Goal: Task Accomplishment & Management: Manage account settings

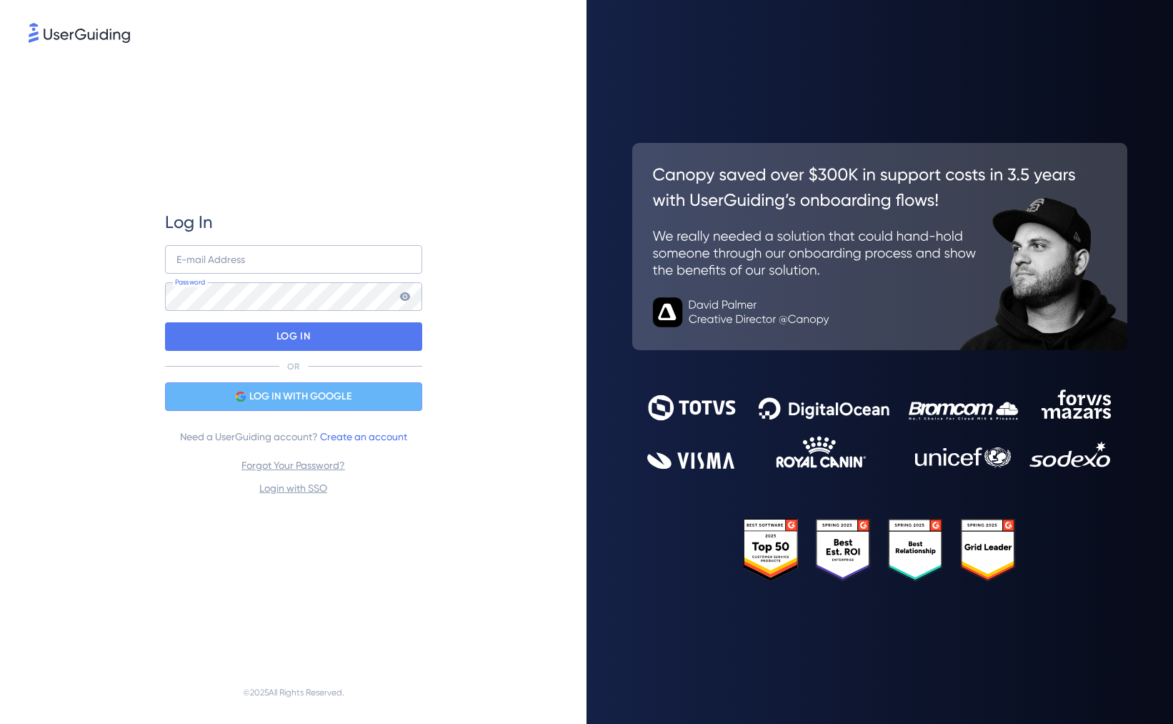
click at [267, 387] on div "LOG IN WITH GOOGLE" at bounding box center [293, 396] width 257 height 29
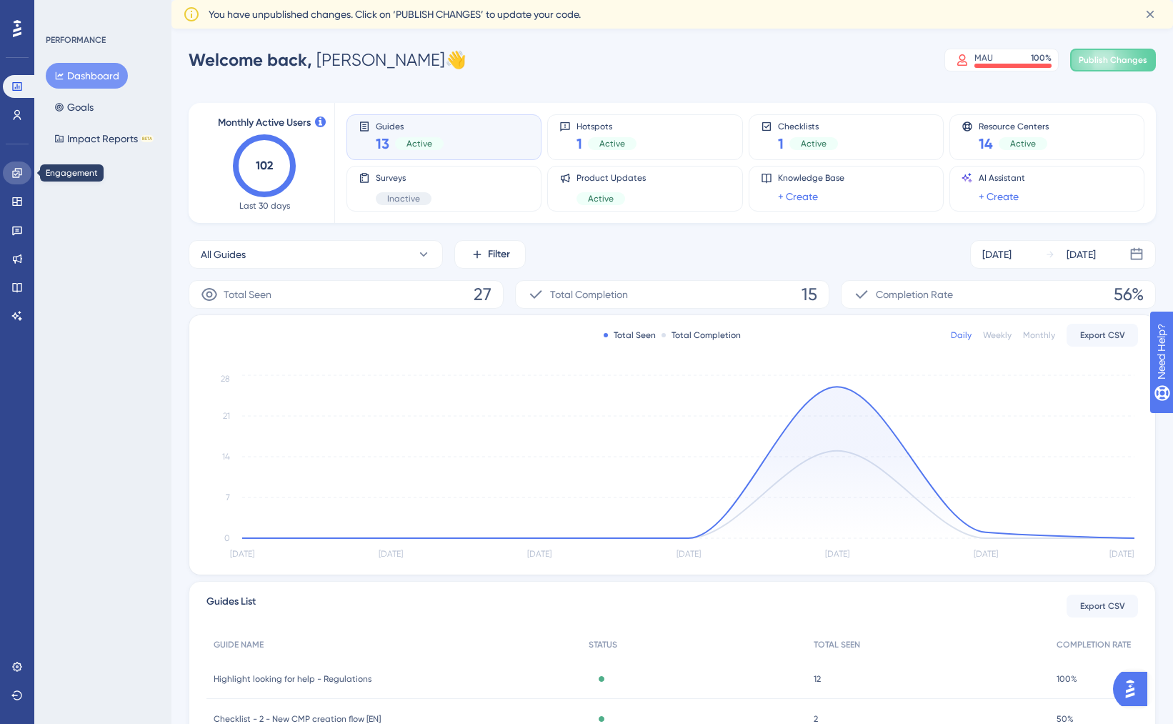
click at [17, 176] on icon at bounding box center [16, 172] width 9 height 9
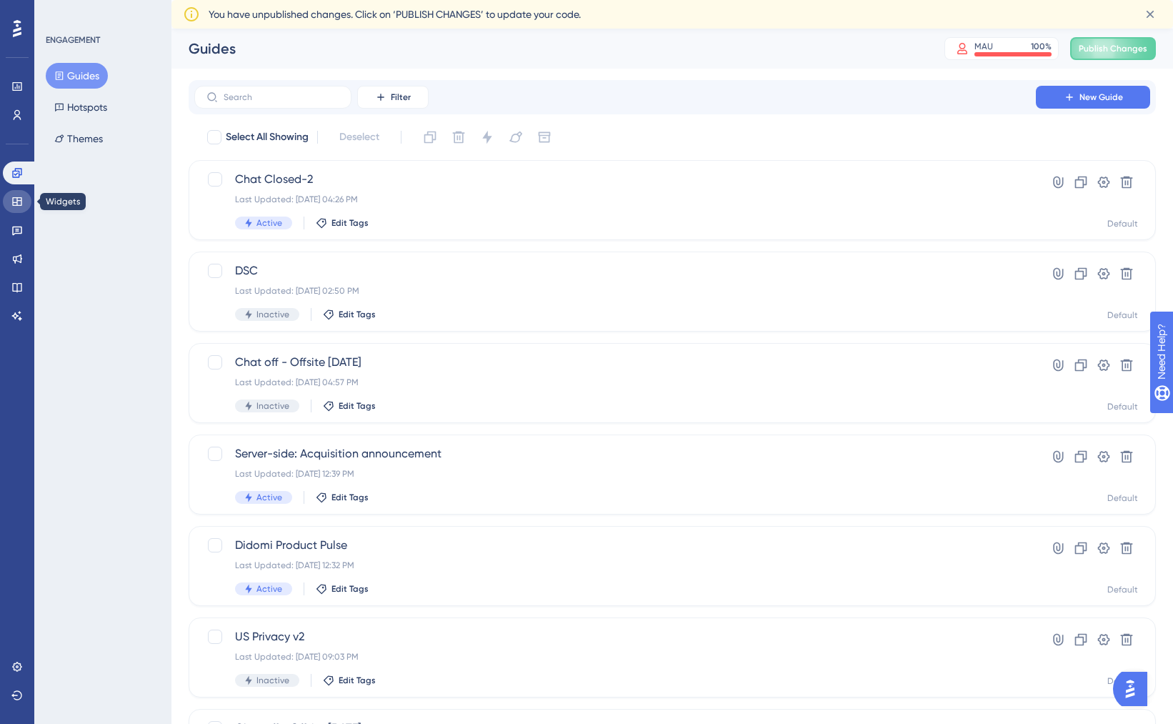
click at [17, 209] on link at bounding box center [17, 201] width 29 height 23
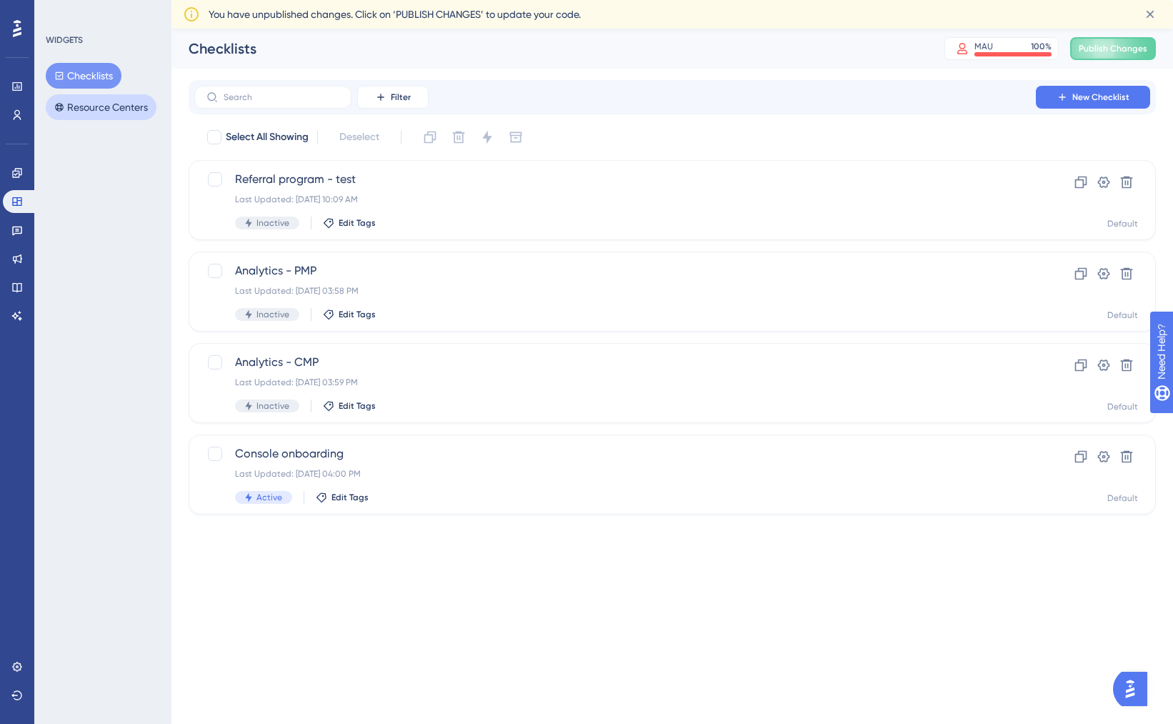
click at [79, 104] on button "Resource Centers" at bounding box center [101, 107] width 111 height 26
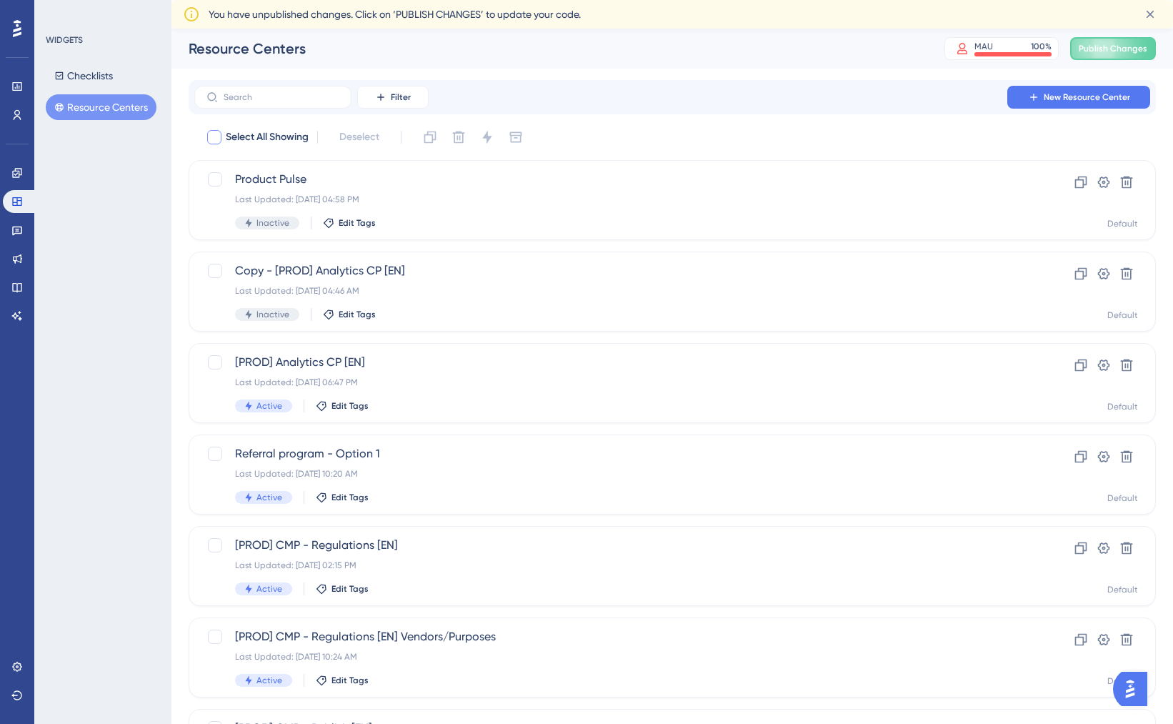
click at [215, 129] on div at bounding box center [214, 137] width 17 height 17
checkbox input "true"
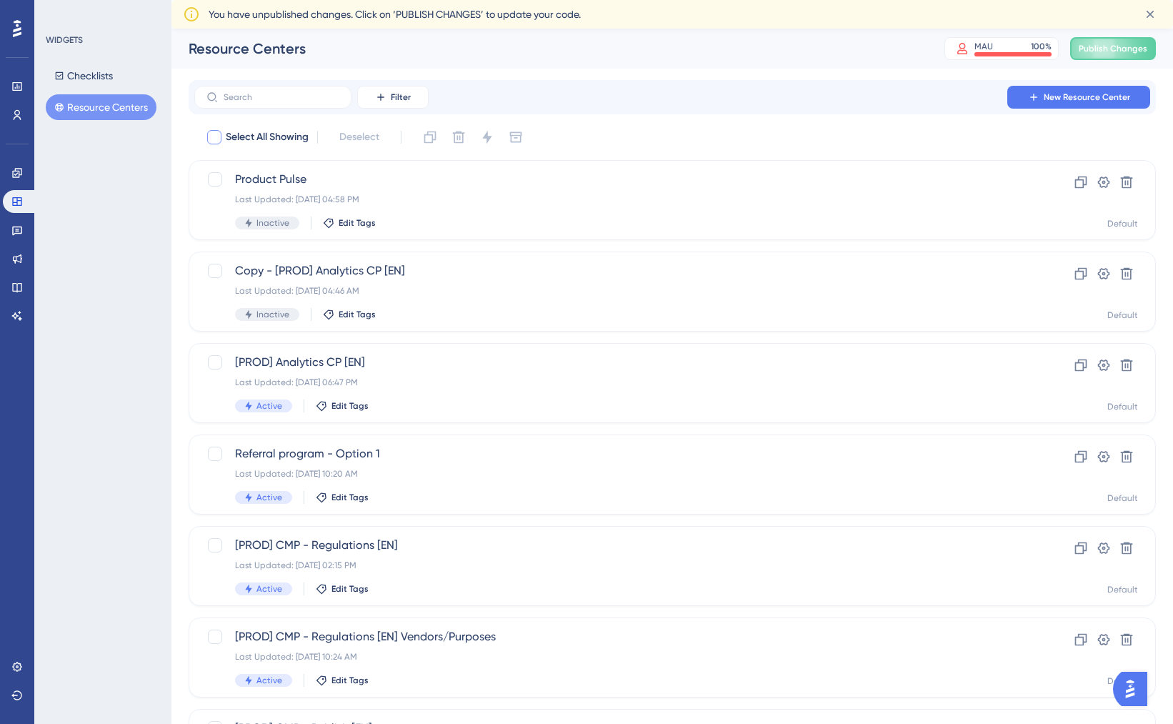
checkbox input "true"
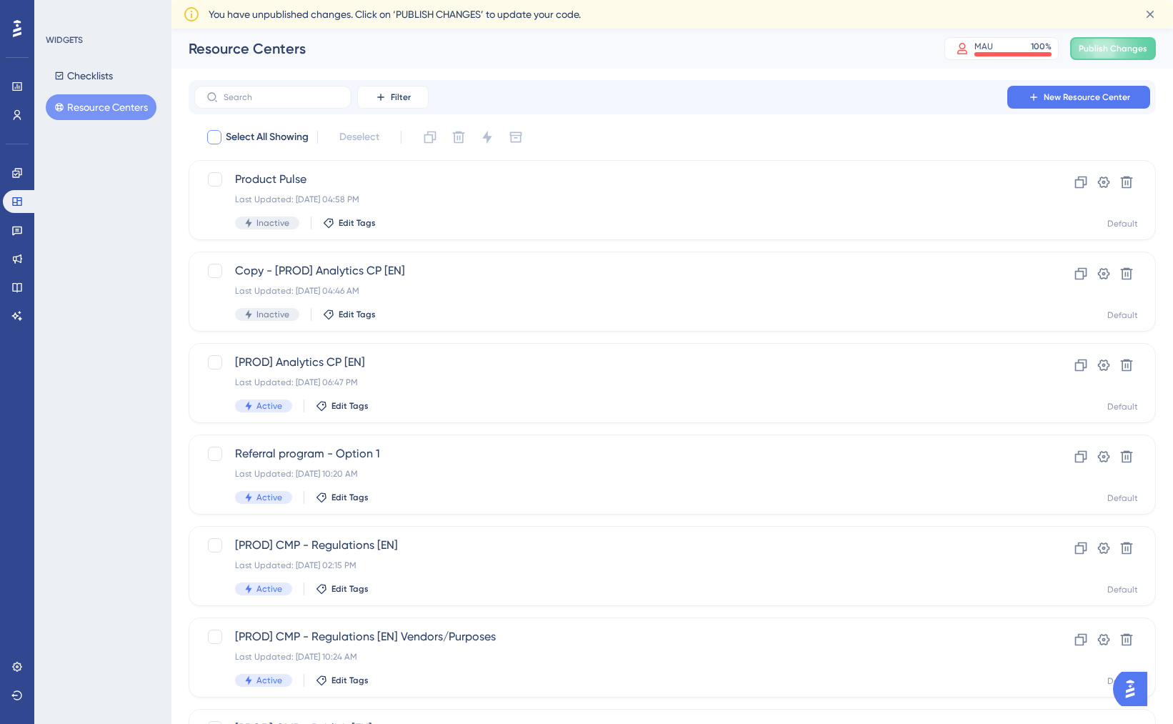
checkbox input "true"
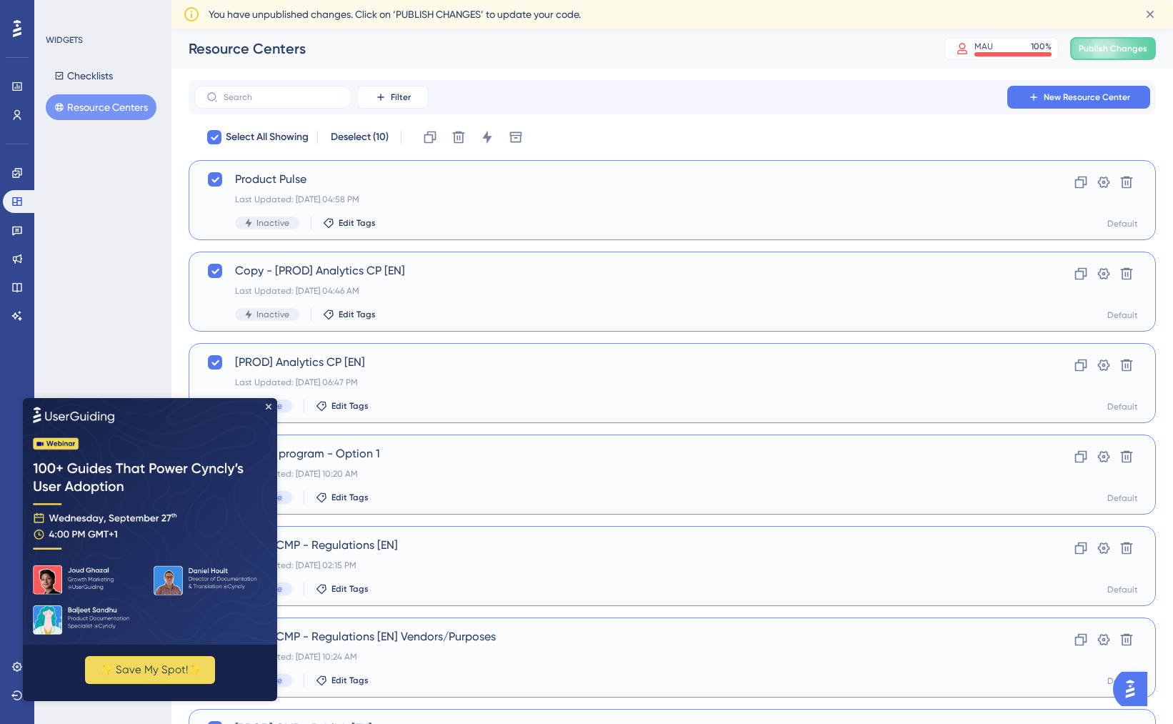
click at [271, 404] on img at bounding box center [150, 520] width 254 height 246
click at [269, 405] on icon "Close Preview" at bounding box center [269, 406] width 6 height 6
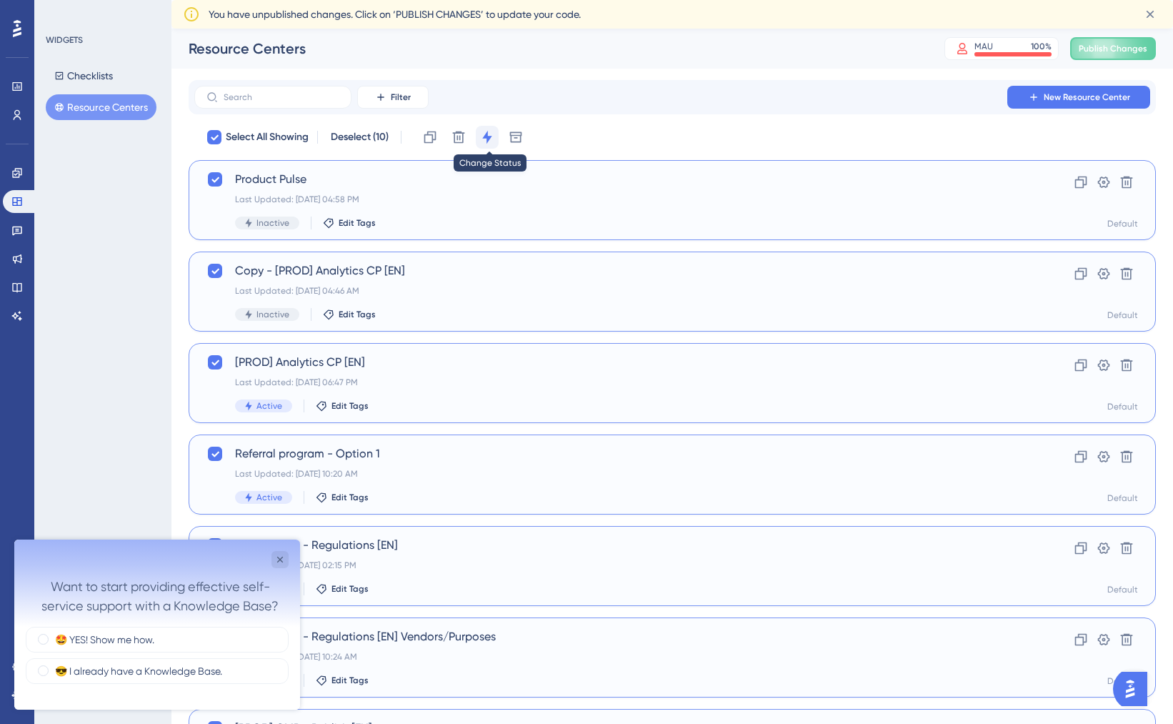
click at [489, 137] on icon at bounding box center [486, 137] width 9 height 13
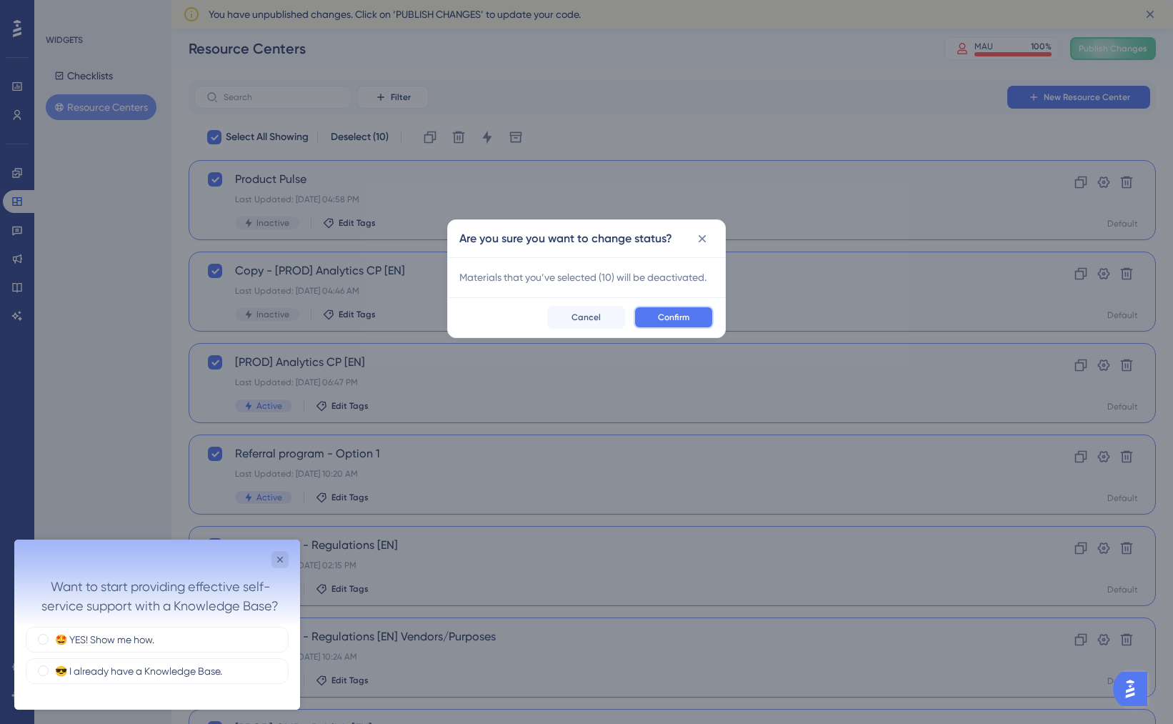
click at [676, 314] on span "Confirm" at bounding box center [673, 316] width 31 height 11
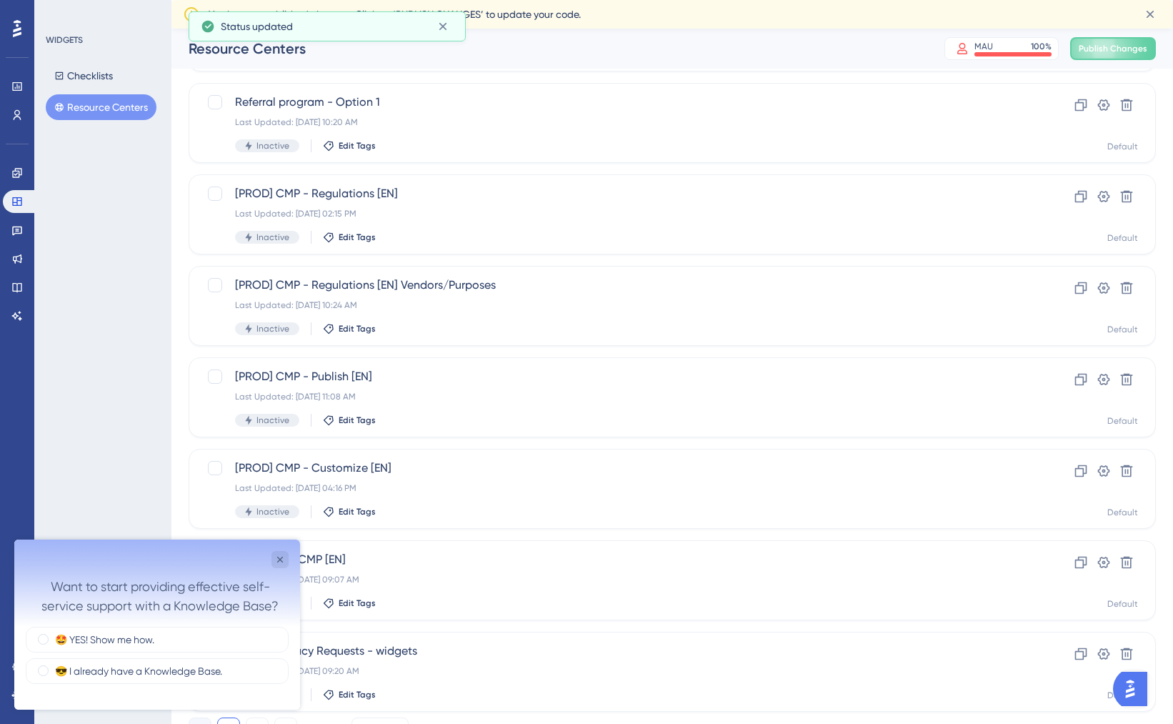
scroll to position [385, 0]
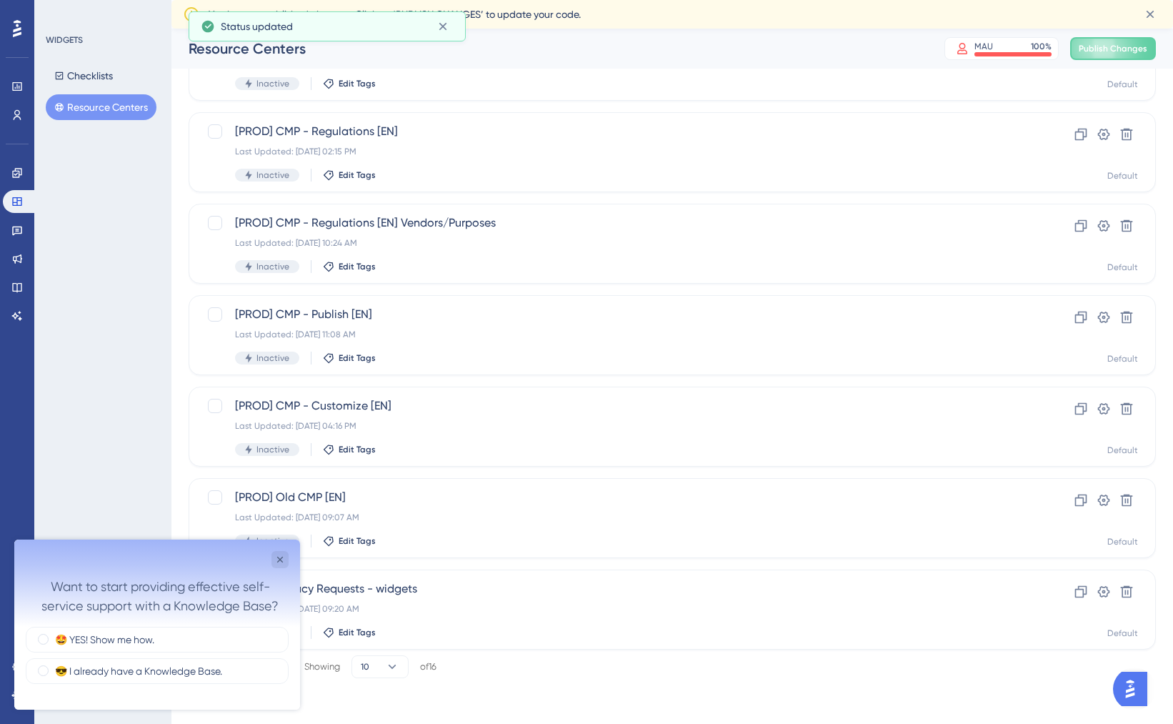
click at [289, 559] on div "Want to start providing effective self-service support with a Knowledge Base?" at bounding box center [157, 582] width 286 height 87
click at [281, 557] on icon "Close survey" at bounding box center [279, 559] width 11 height 11
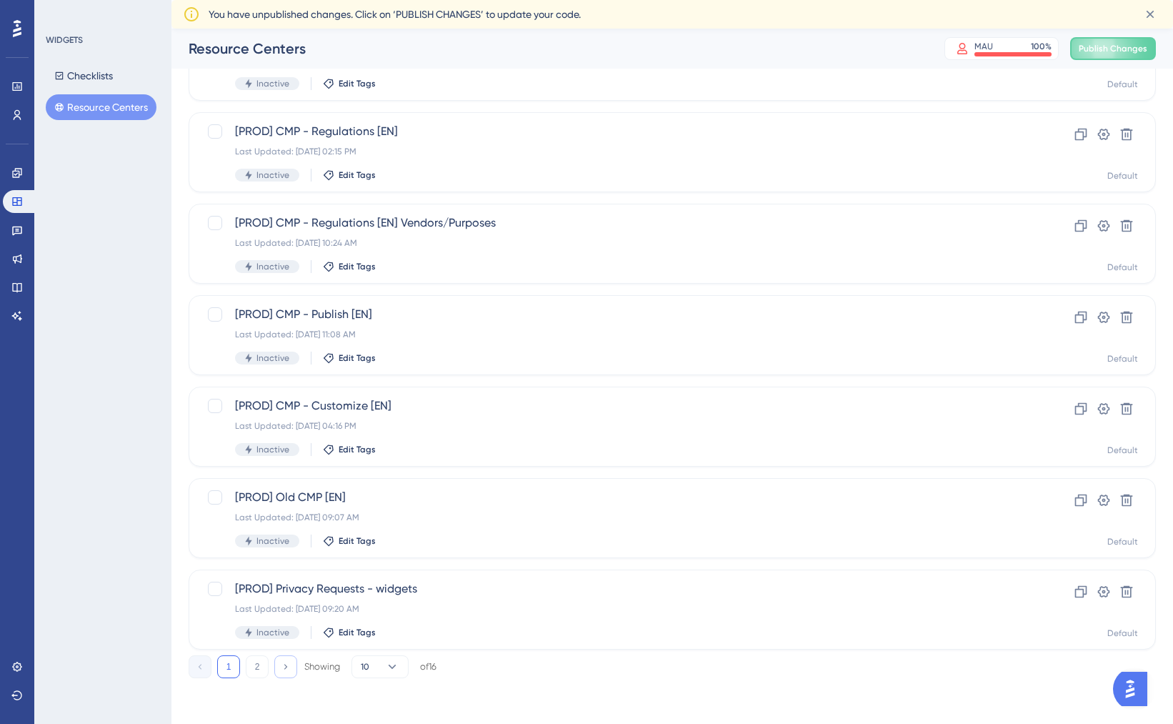
click at [284, 662] on icon at bounding box center [285, 666] width 9 height 9
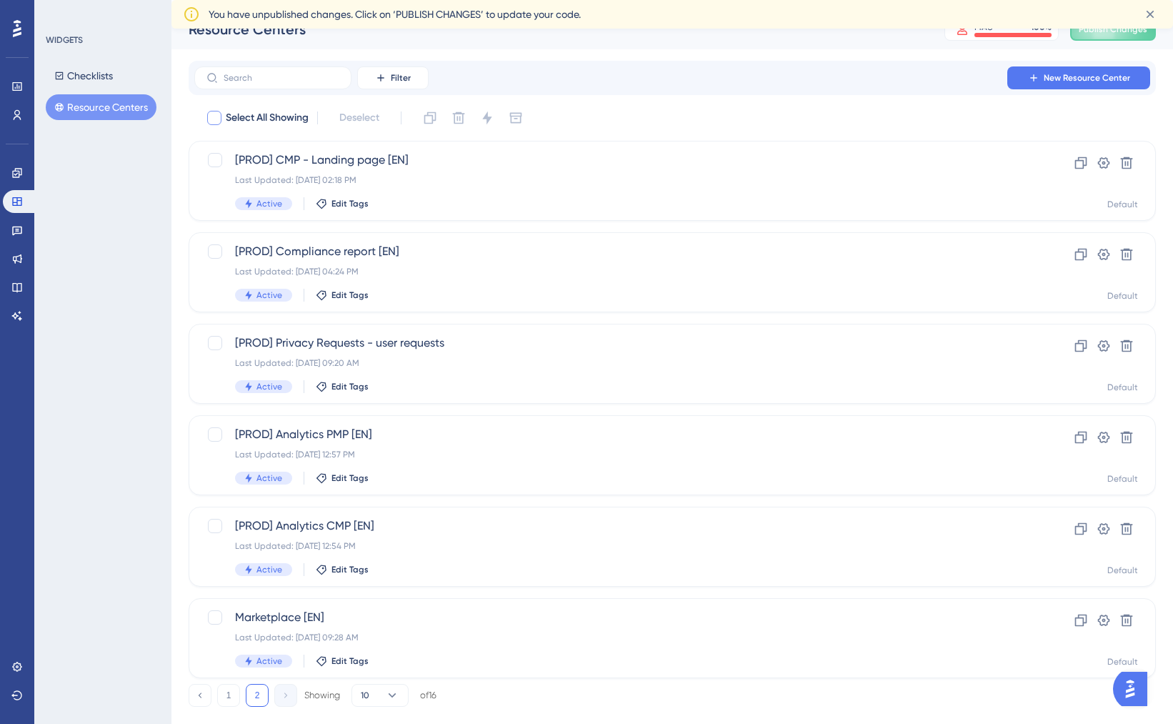
click at [216, 114] on div at bounding box center [214, 118] width 14 height 14
checkbox input "true"
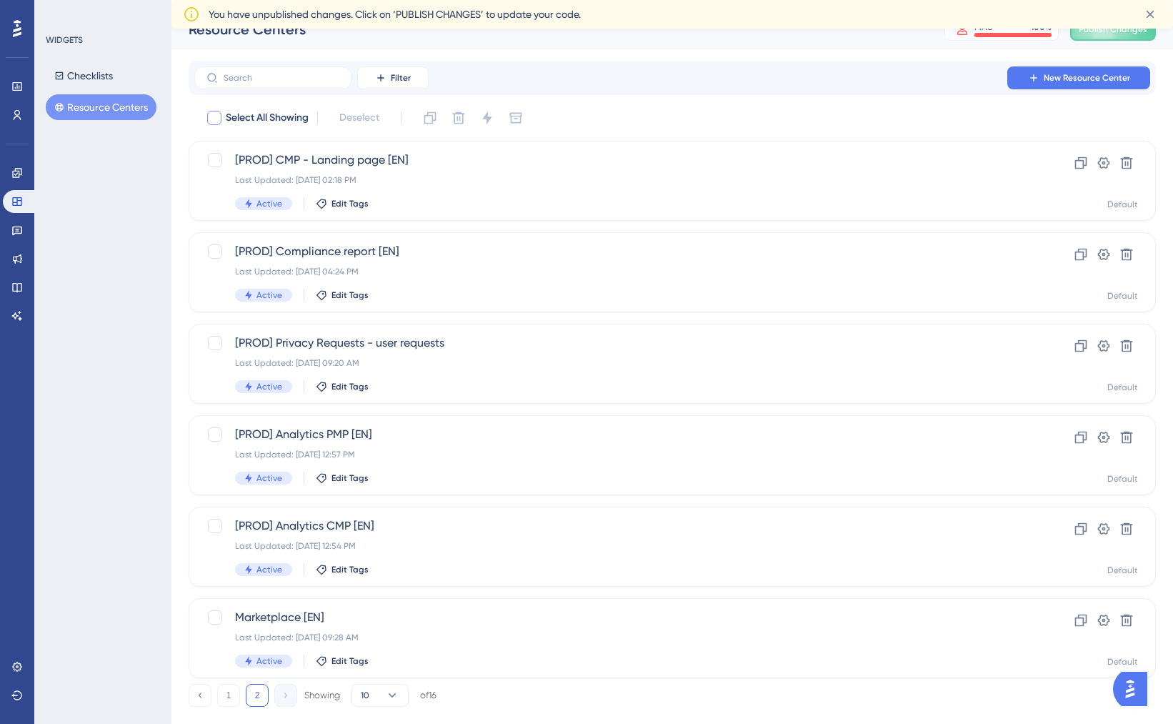
checkbox input "true"
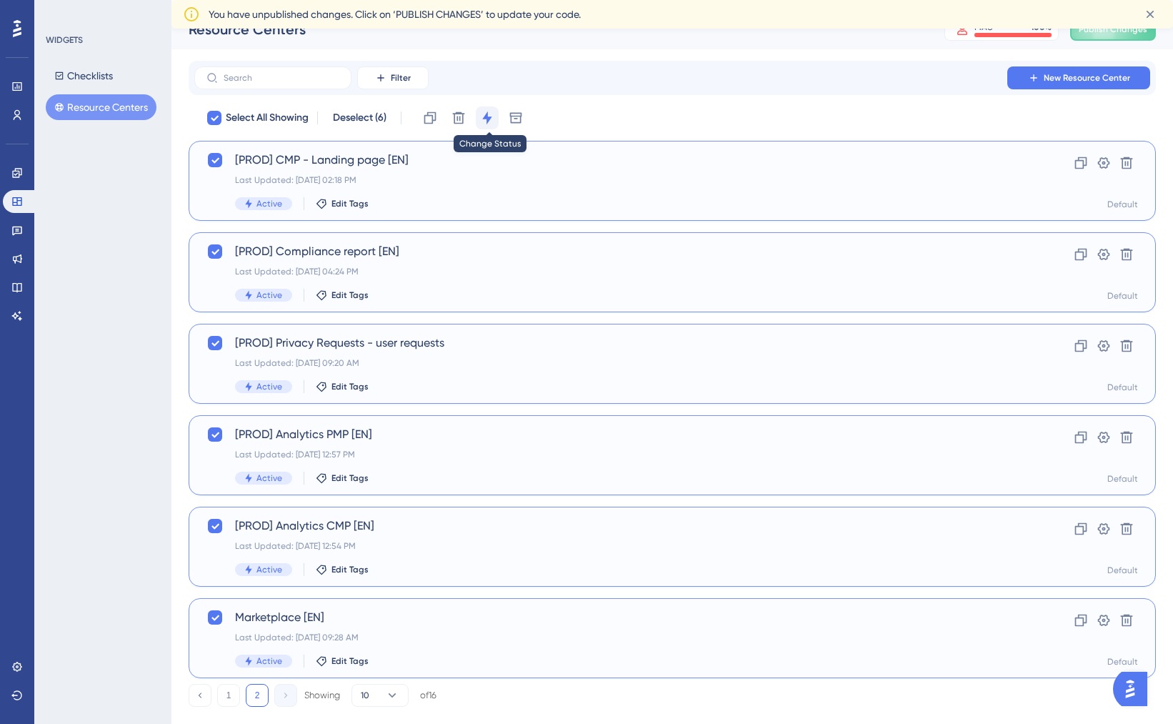
click at [484, 119] on icon at bounding box center [487, 118] width 14 height 14
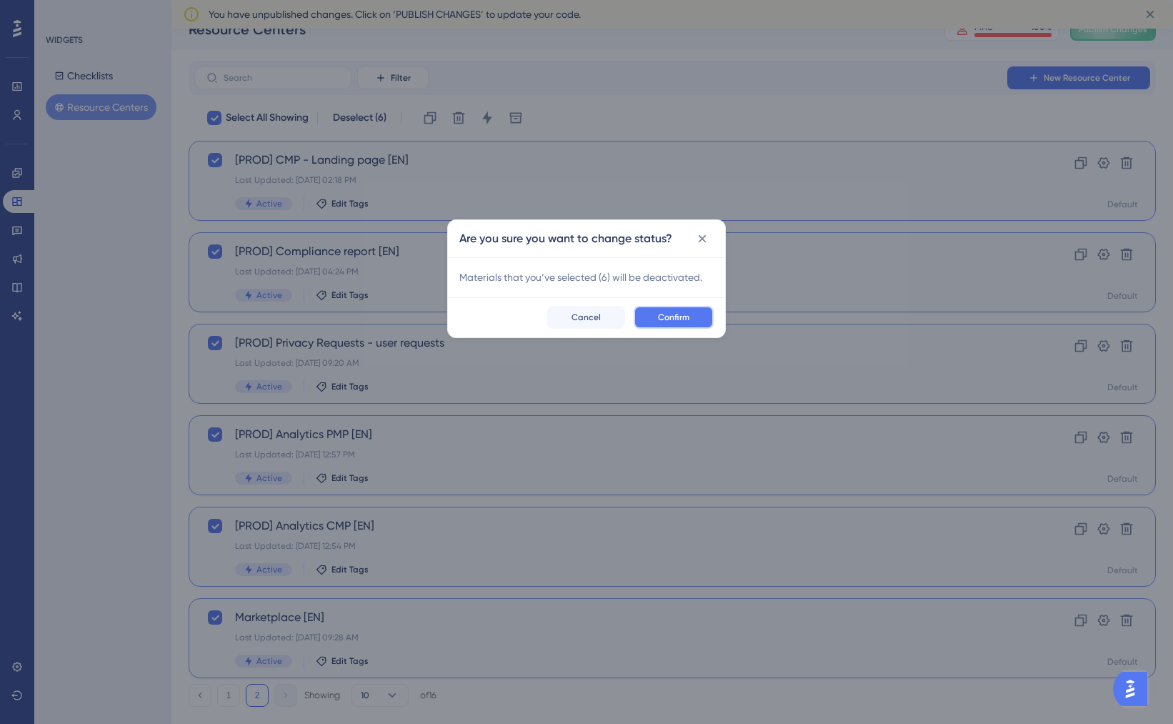
click at [662, 318] on span "Confirm" at bounding box center [673, 316] width 31 height 11
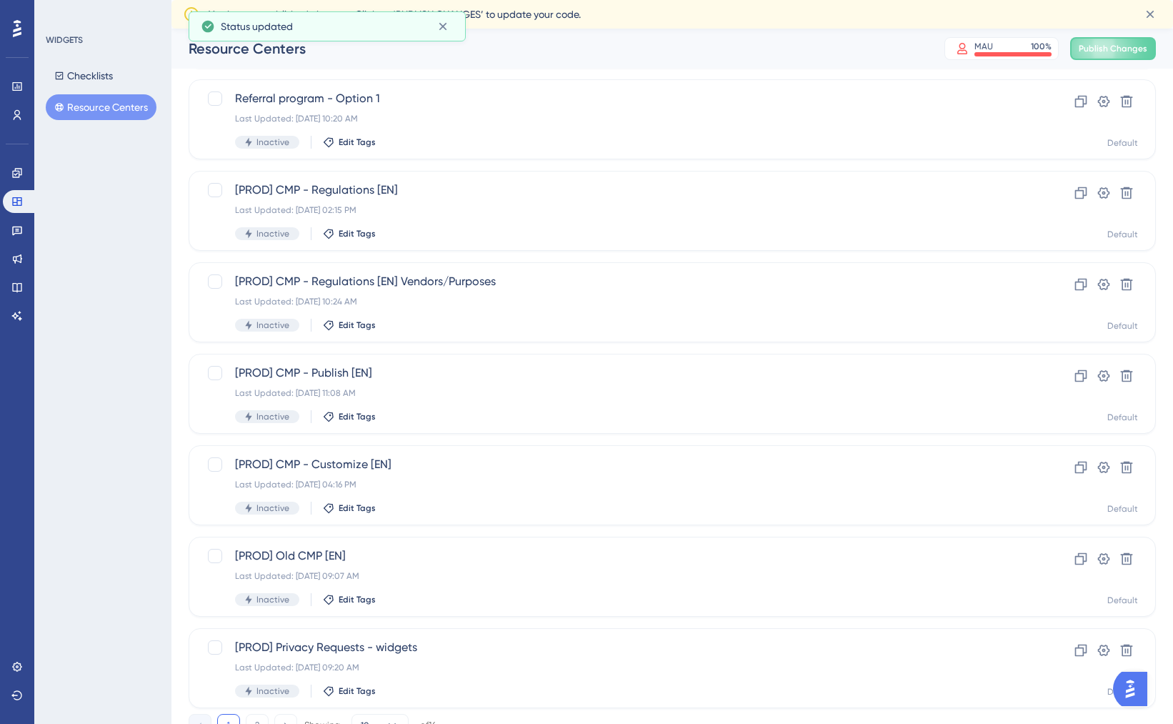
scroll to position [385, 0]
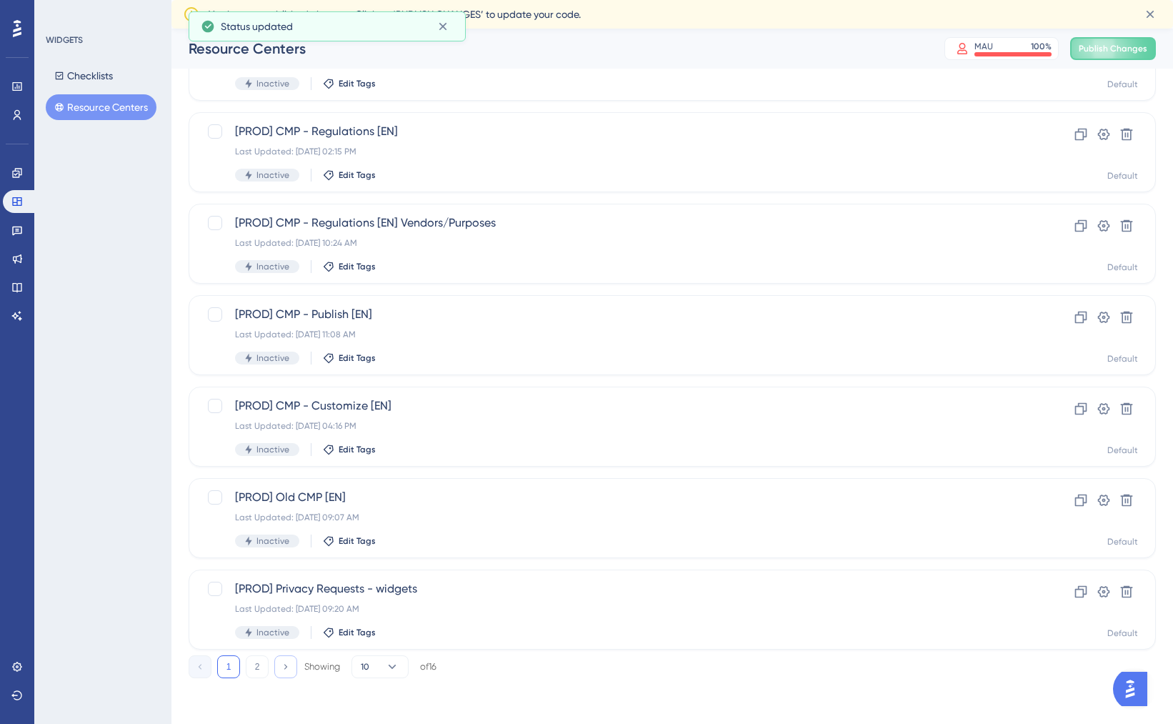
click at [286, 669] on icon at bounding box center [285, 666] width 9 height 9
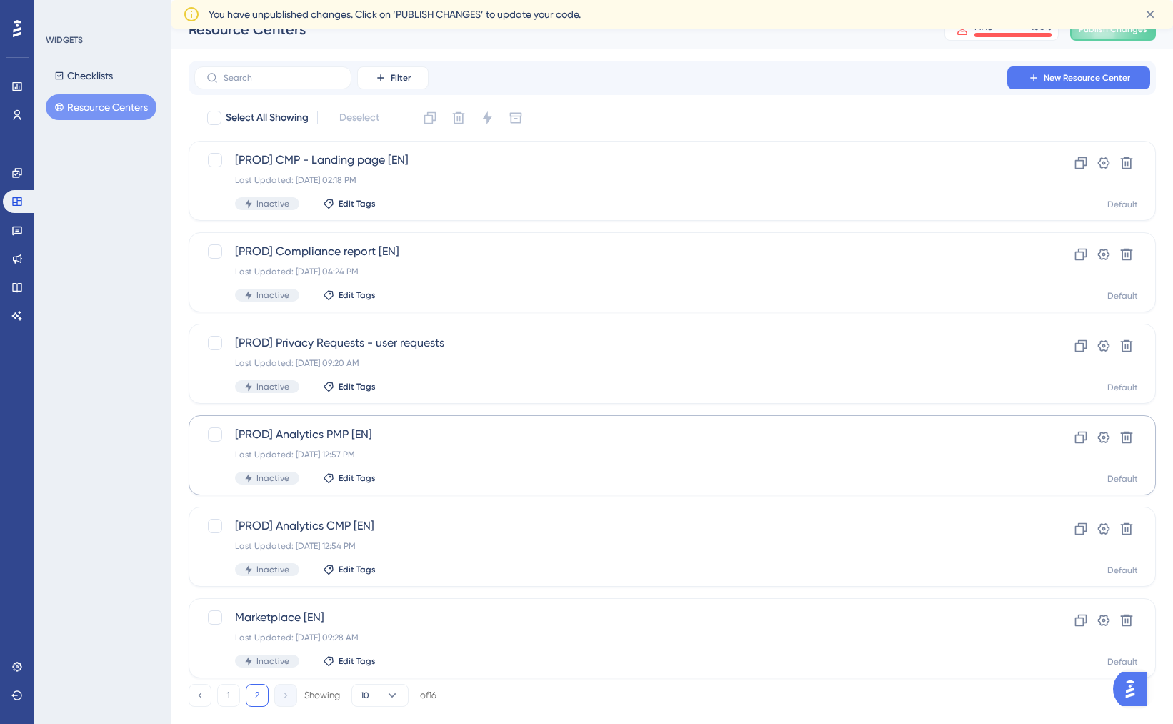
scroll to position [0, 0]
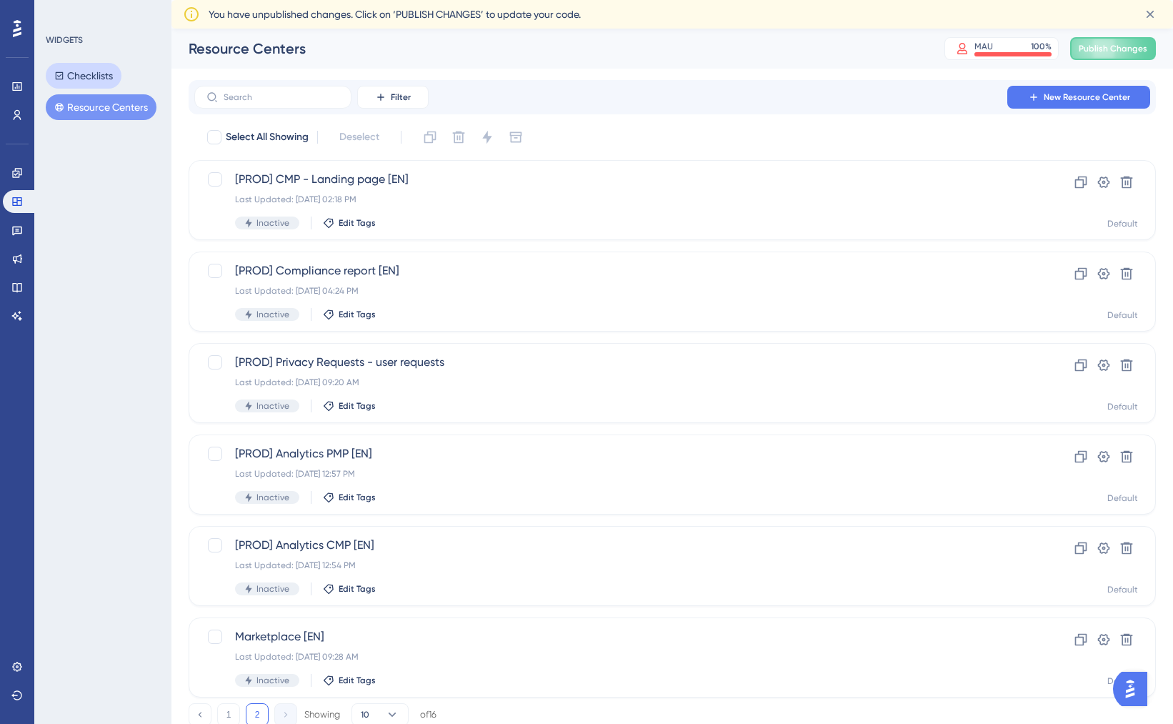
click at [107, 74] on button "Checklists" at bounding box center [84, 76] width 76 height 26
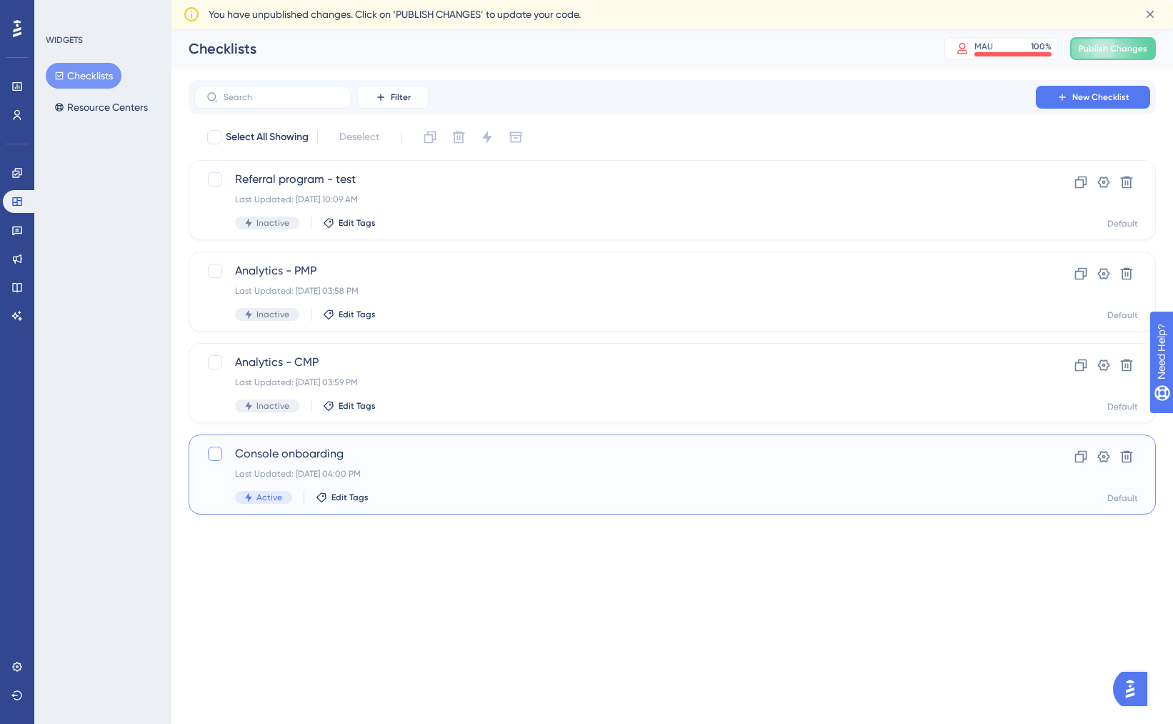
click at [209, 456] on div at bounding box center [215, 454] width 14 height 14
checkbox input "true"
click at [491, 139] on icon at bounding box center [486, 137] width 9 height 13
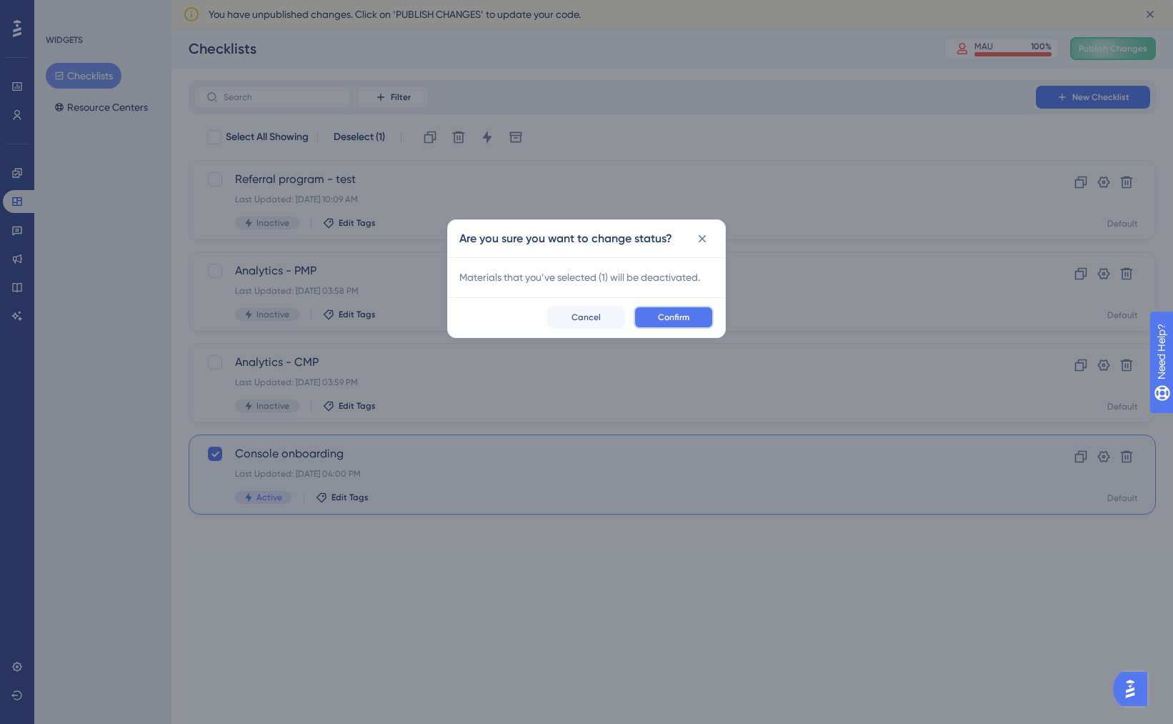
click at [664, 310] on button "Confirm" at bounding box center [674, 317] width 80 height 23
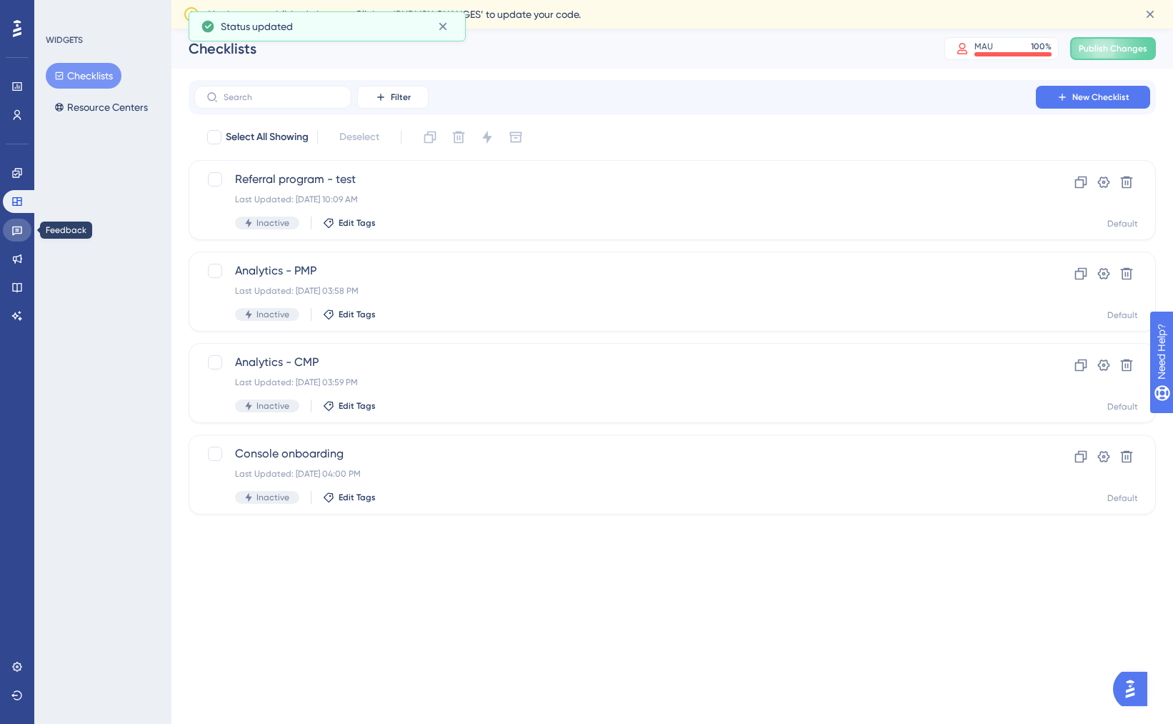
click at [24, 226] on link at bounding box center [17, 230] width 29 height 23
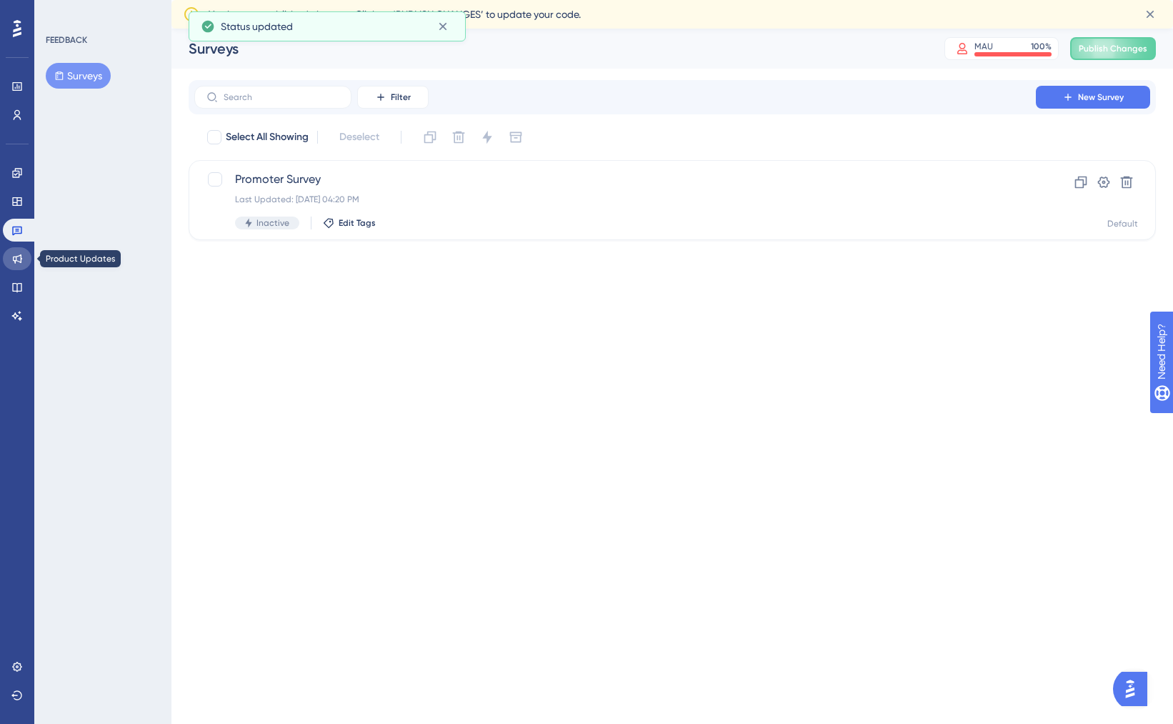
click at [14, 254] on icon at bounding box center [16, 258] width 11 height 11
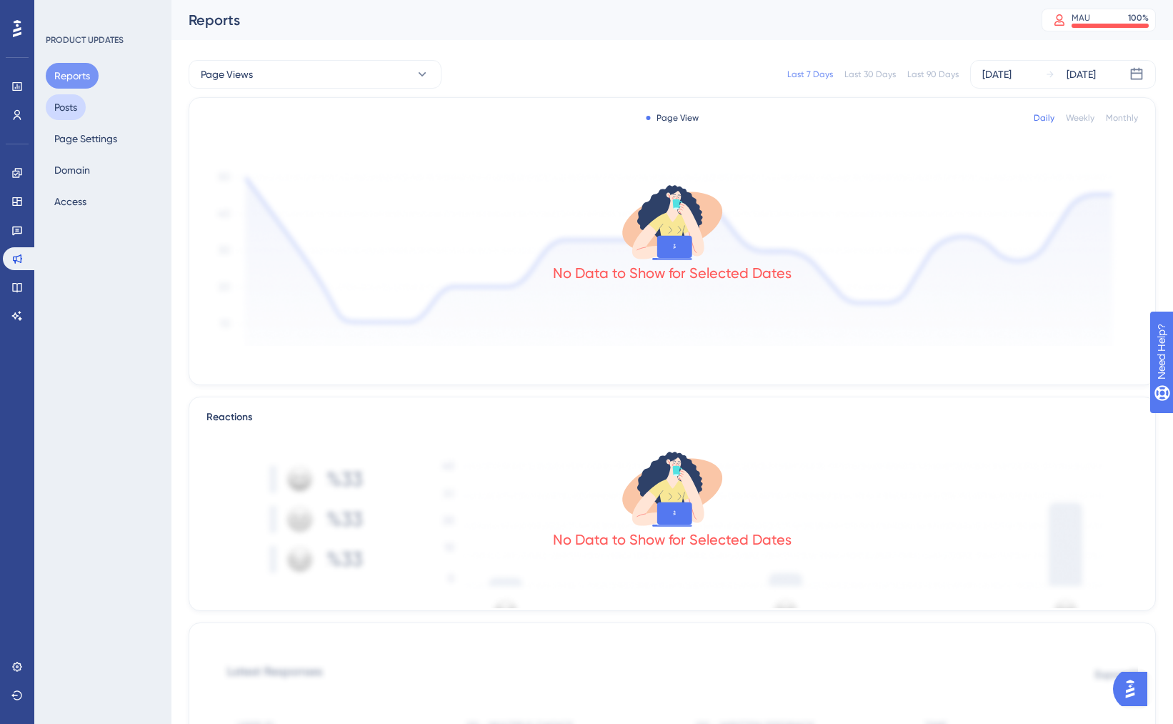
click at [83, 110] on button "Posts" at bounding box center [66, 107] width 40 height 26
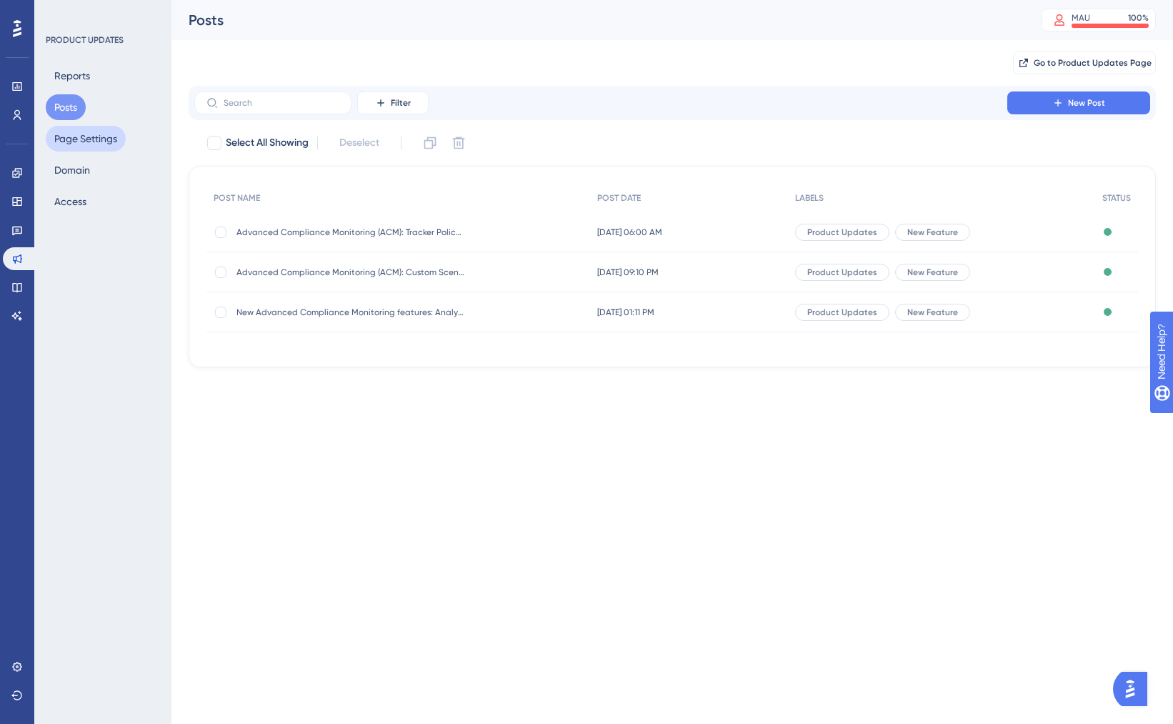
click at [86, 144] on button "Page Settings" at bounding box center [86, 139] width 80 height 26
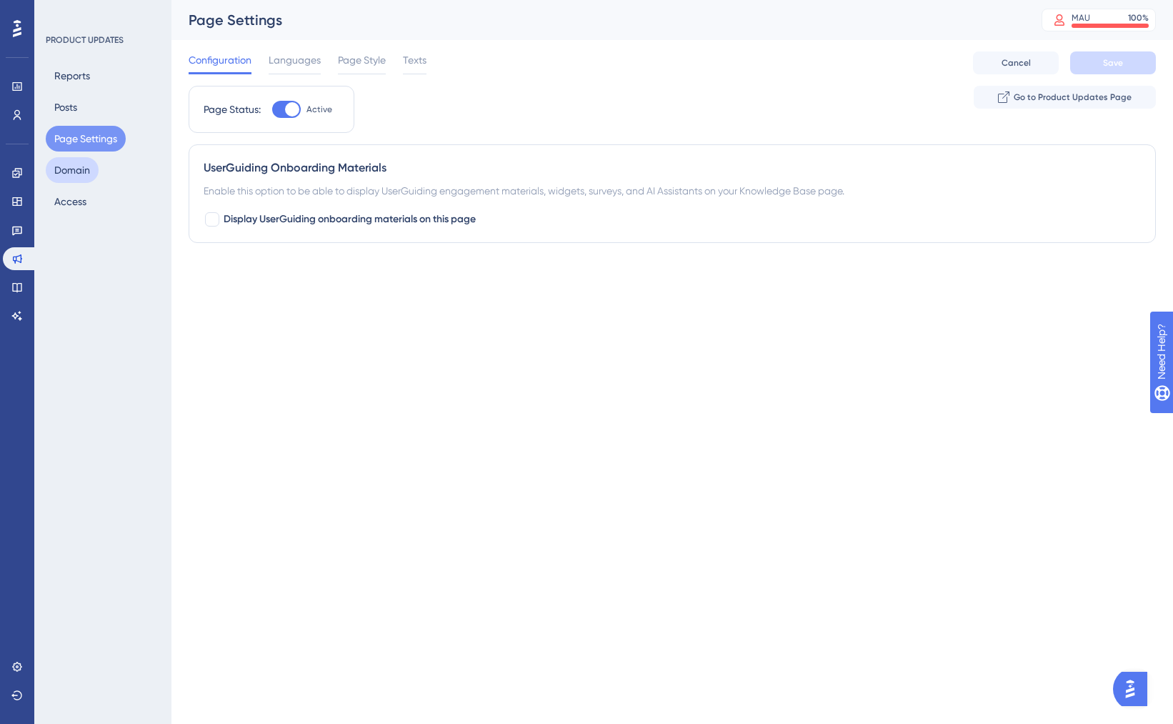
click at [79, 166] on button "Domain" at bounding box center [72, 170] width 53 height 26
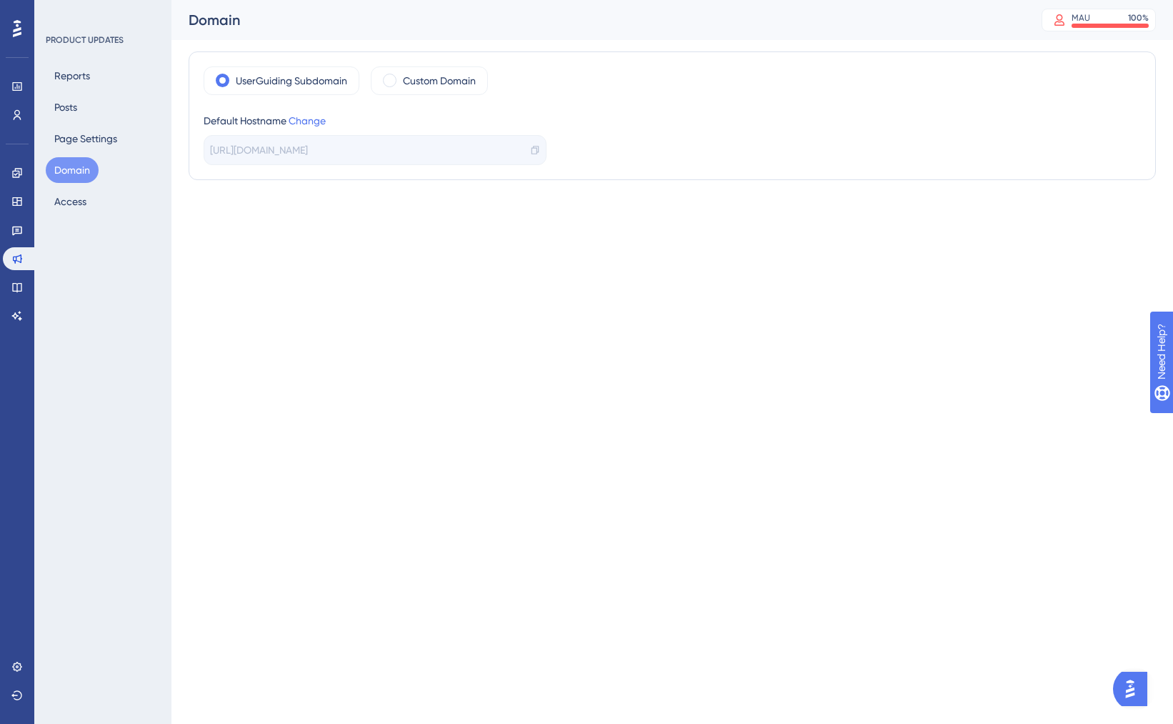
click at [81, 151] on div "Reports Posts Page Settings Domain Access" at bounding box center [104, 138] width 116 height 151
click at [81, 144] on button "Page Settings" at bounding box center [86, 139] width 80 height 26
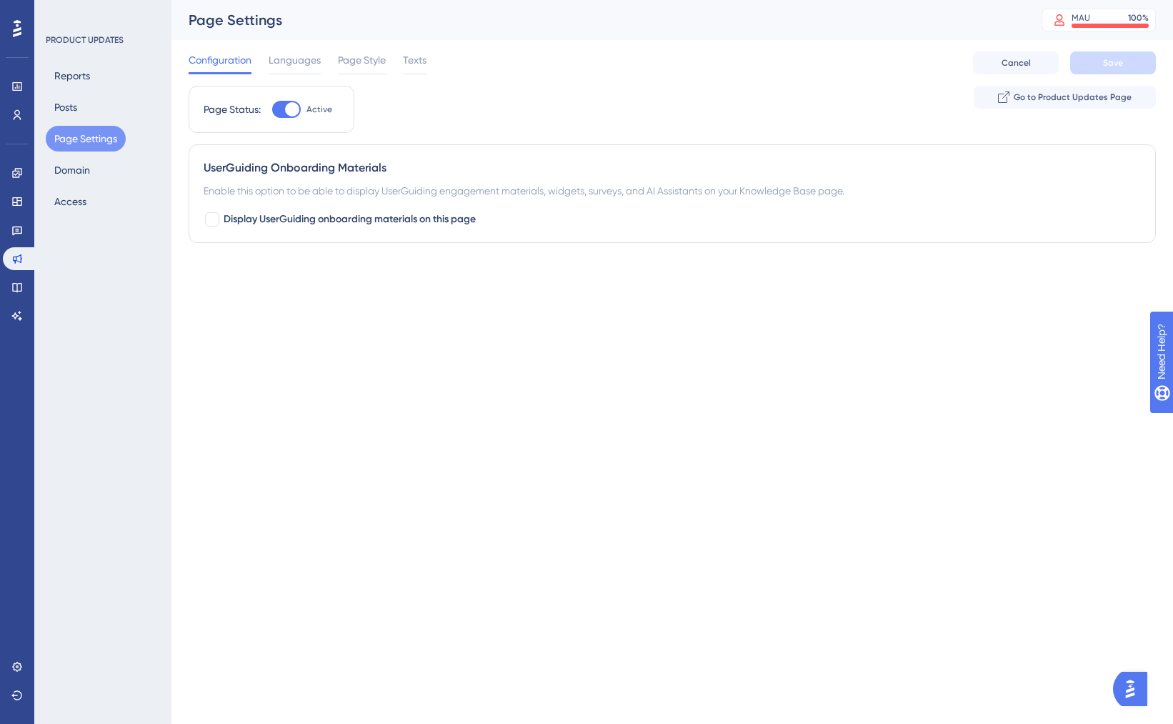
click at [279, 110] on div at bounding box center [286, 109] width 29 height 17
click at [272, 110] on input "Active" at bounding box center [271, 109] width 1 height 1
checkbox input "false"
click at [90, 196] on button "Access" at bounding box center [70, 202] width 49 height 26
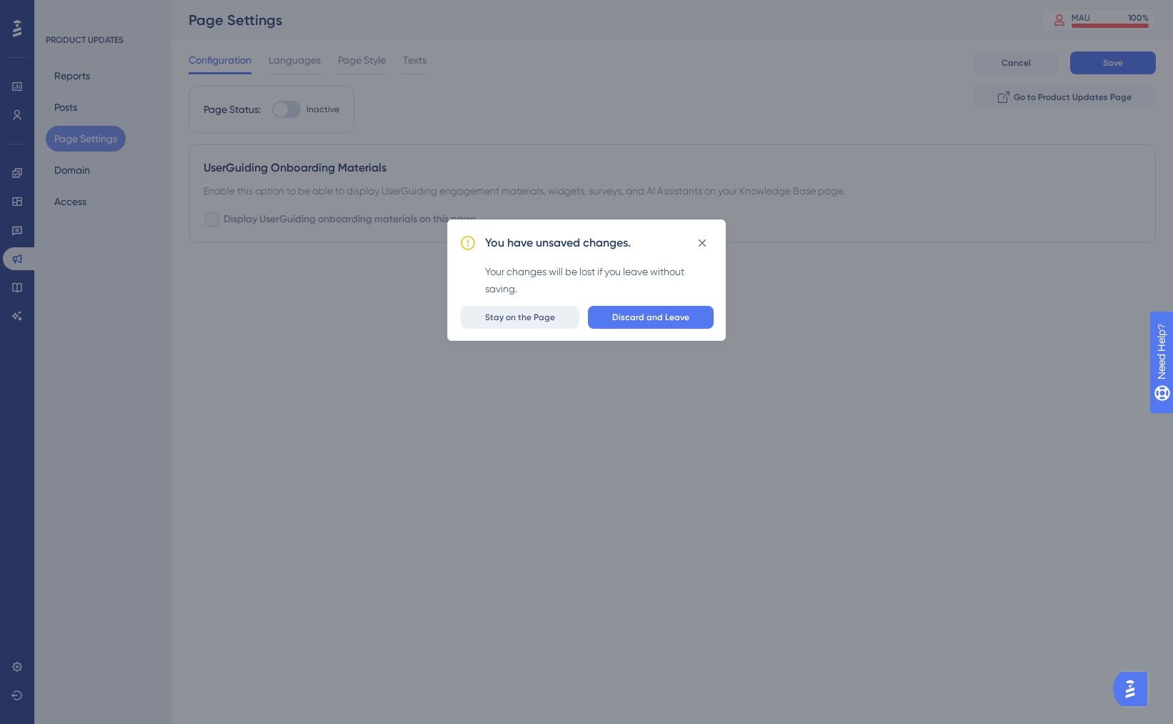
click at [539, 316] on span "Stay on the Page" at bounding box center [520, 316] width 70 height 11
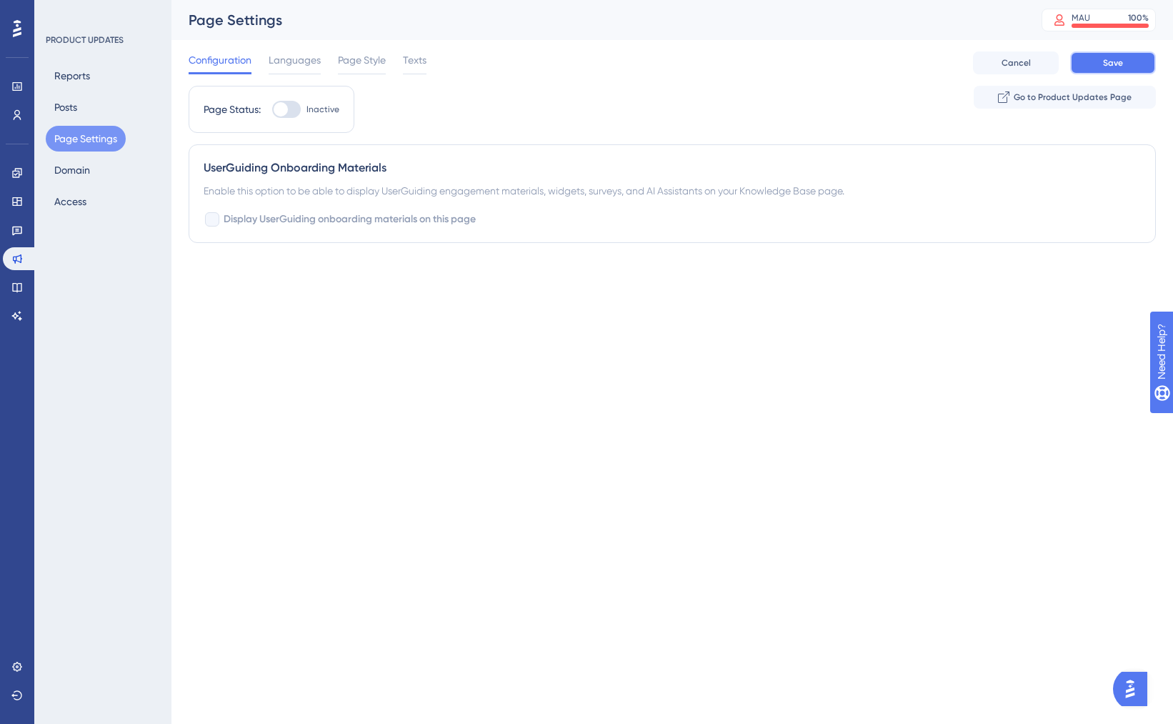
click at [1120, 64] on span "Save" at bounding box center [1113, 62] width 20 height 11
click at [17, 234] on icon at bounding box center [16, 229] width 11 height 11
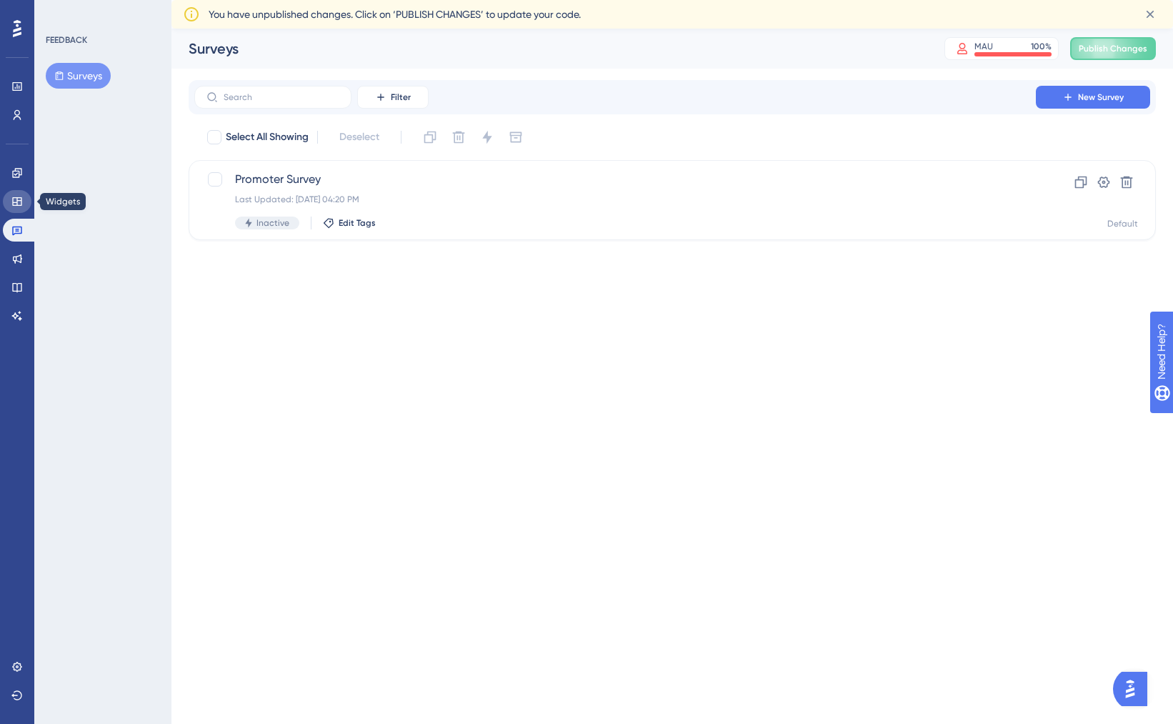
click at [16, 202] on icon at bounding box center [16, 201] width 9 height 9
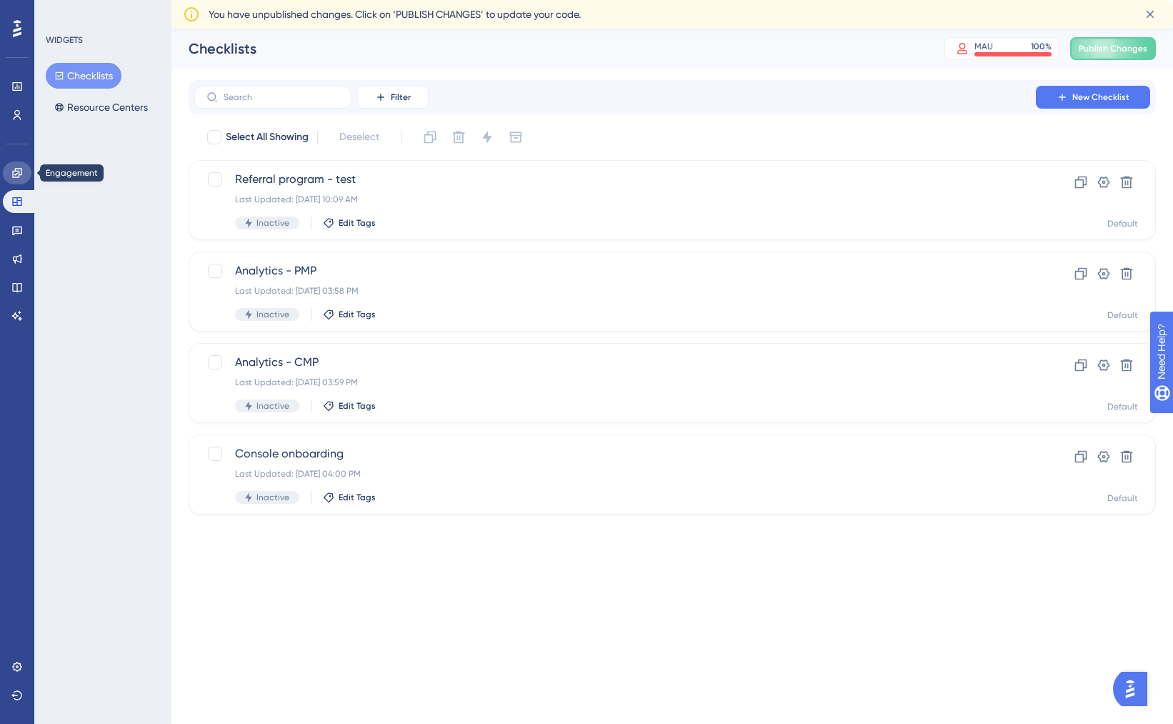
click at [17, 174] on icon at bounding box center [16, 172] width 11 height 11
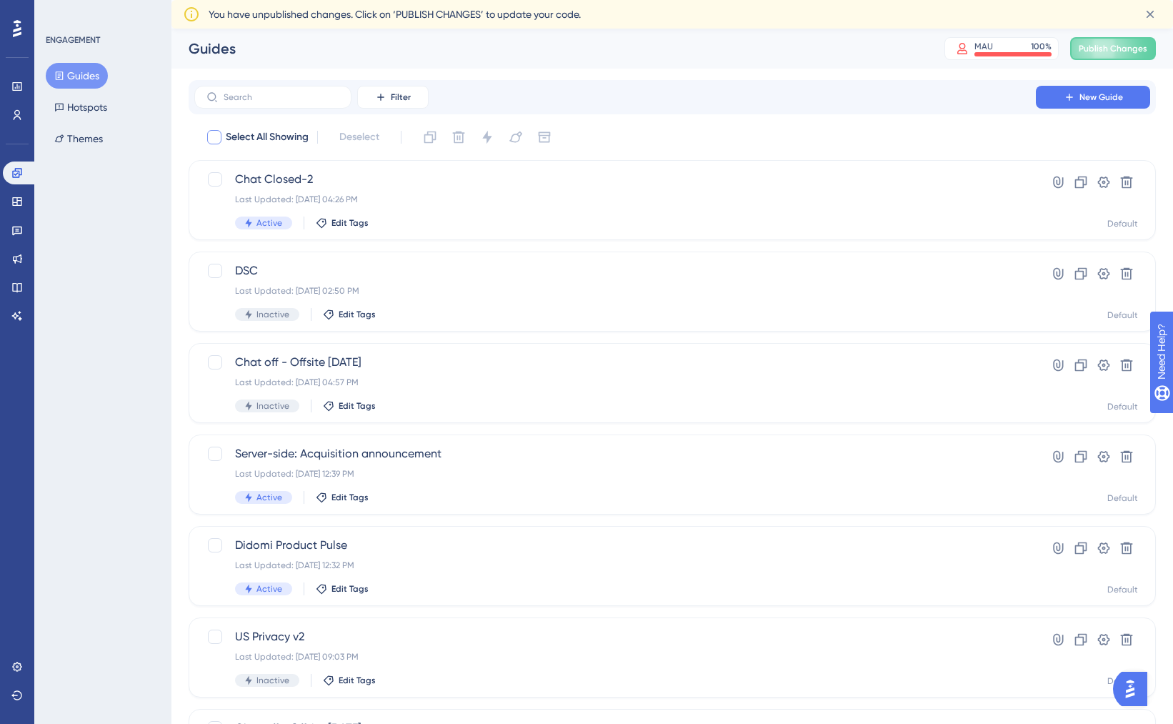
click at [219, 138] on div at bounding box center [214, 137] width 14 height 14
checkbox input "true"
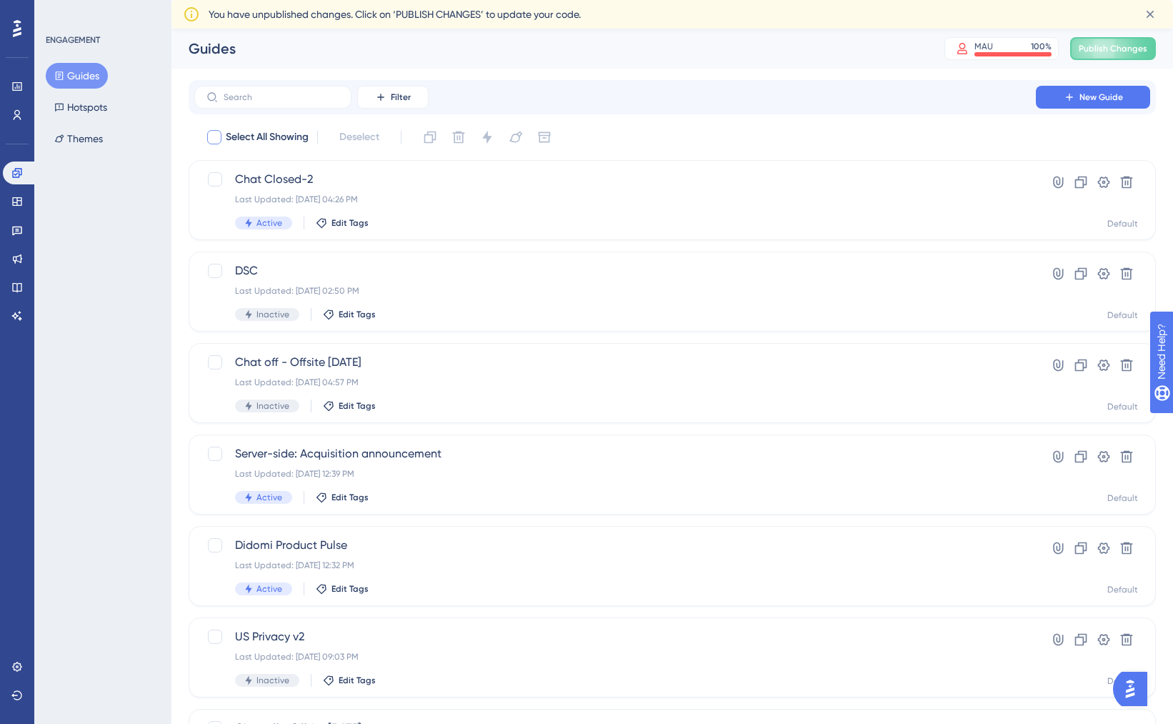
checkbox input "true"
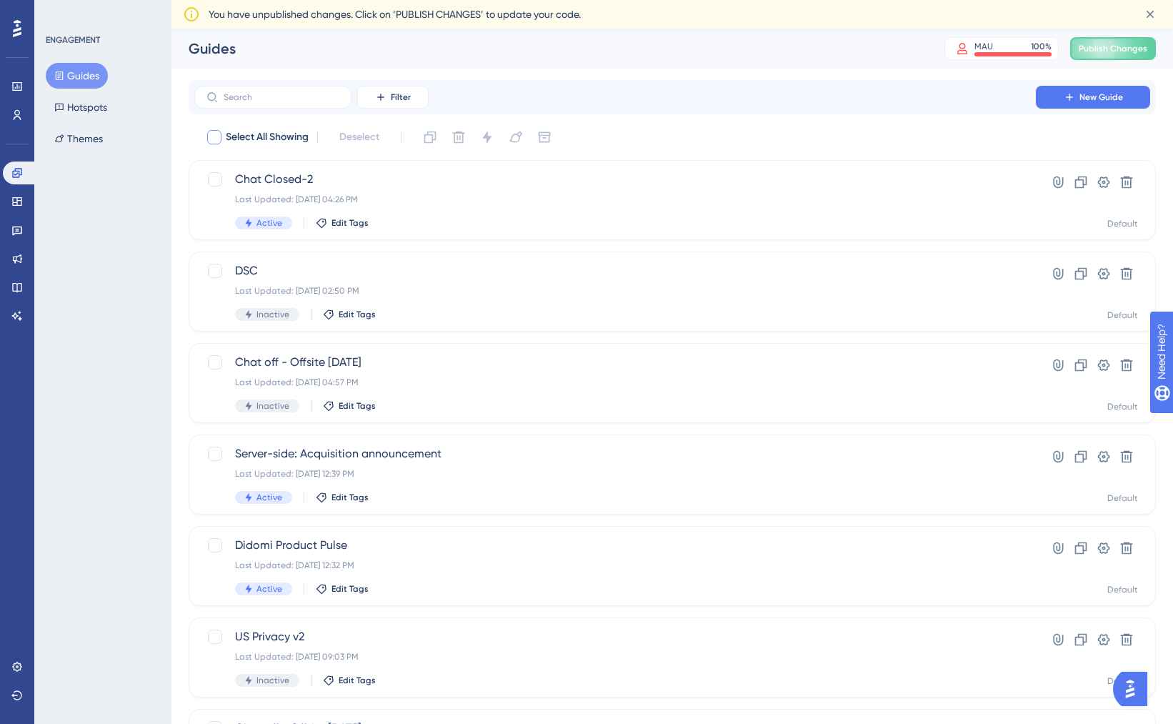
checkbox input "true"
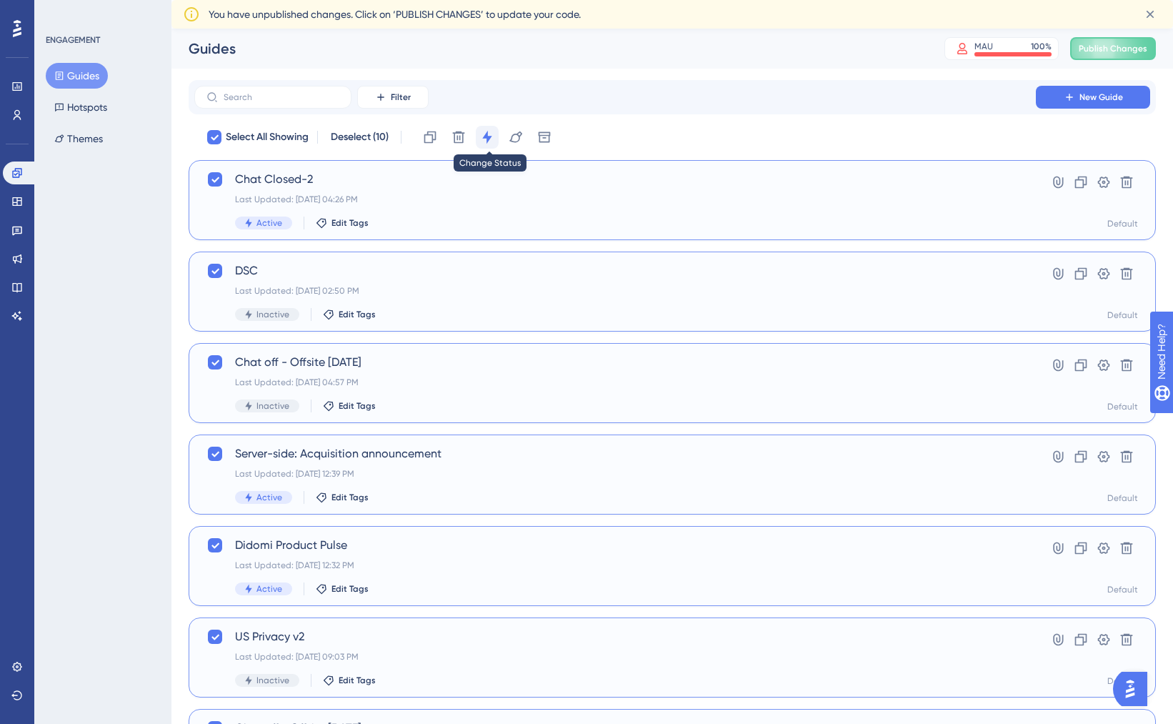
click at [489, 136] on icon at bounding box center [486, 137] width 9 height 13
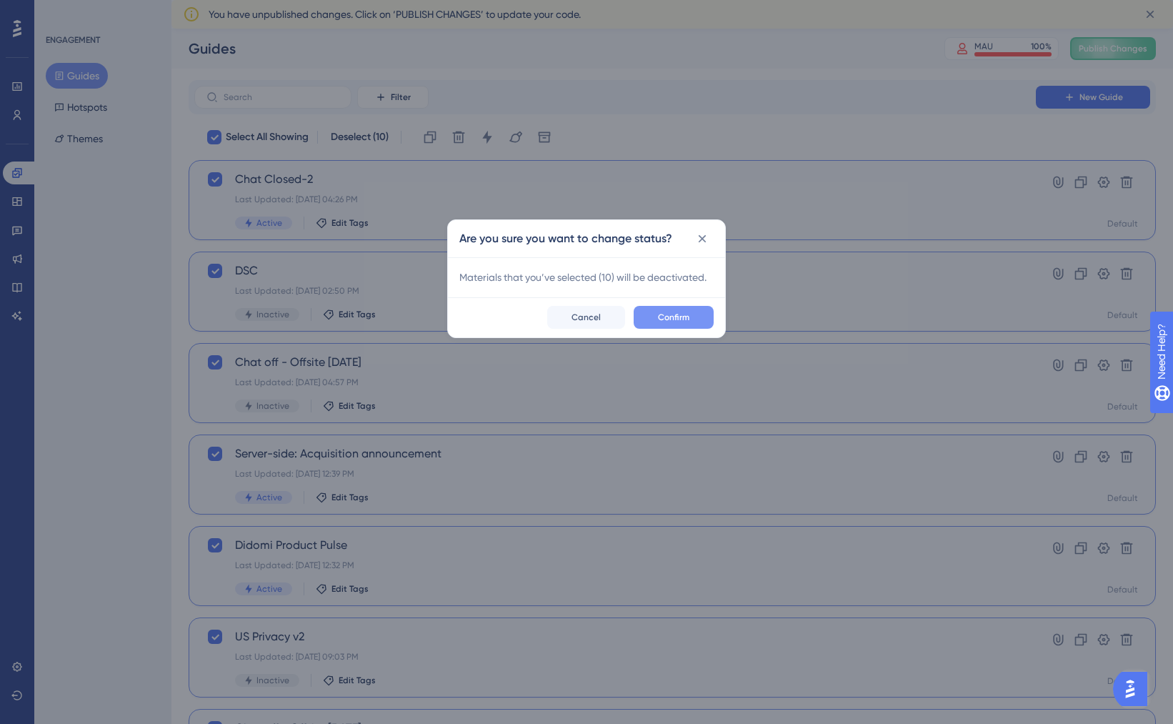
click at [671, 319] on span "Confirm" at bounding box center [673, 316] width 31 height 11
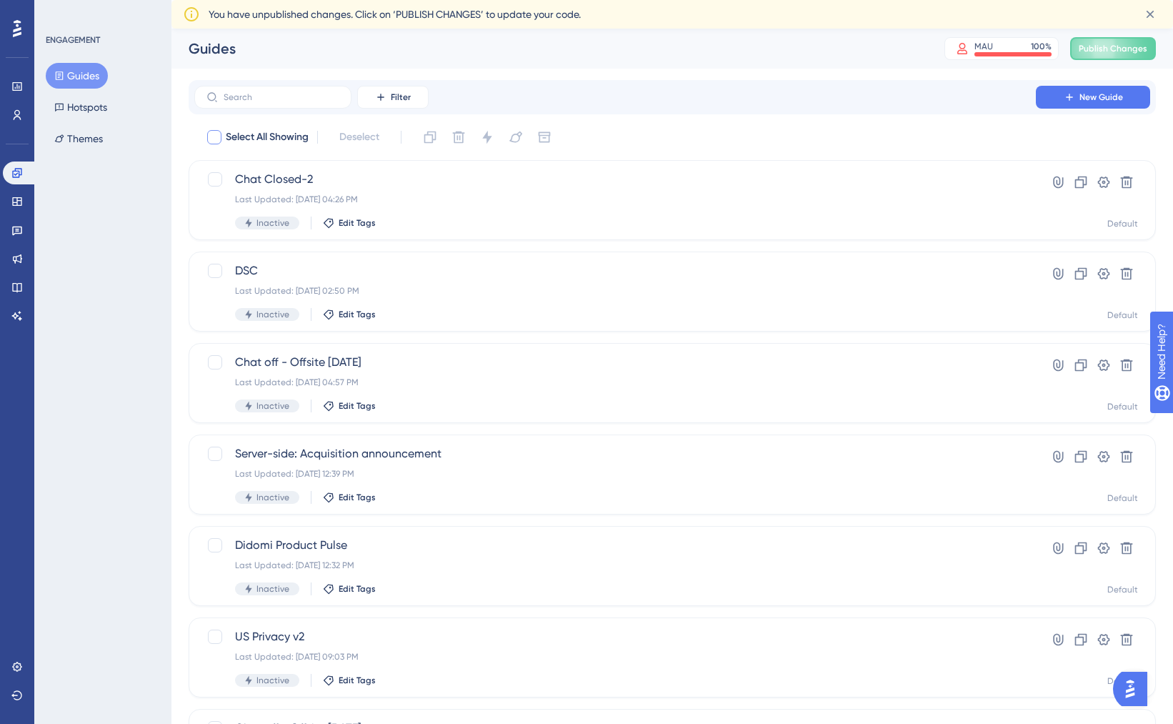
click at [291, 136] on span "Select All Showing" at bounding box center [267, 137] width 83 height 17
checkbox input "true"
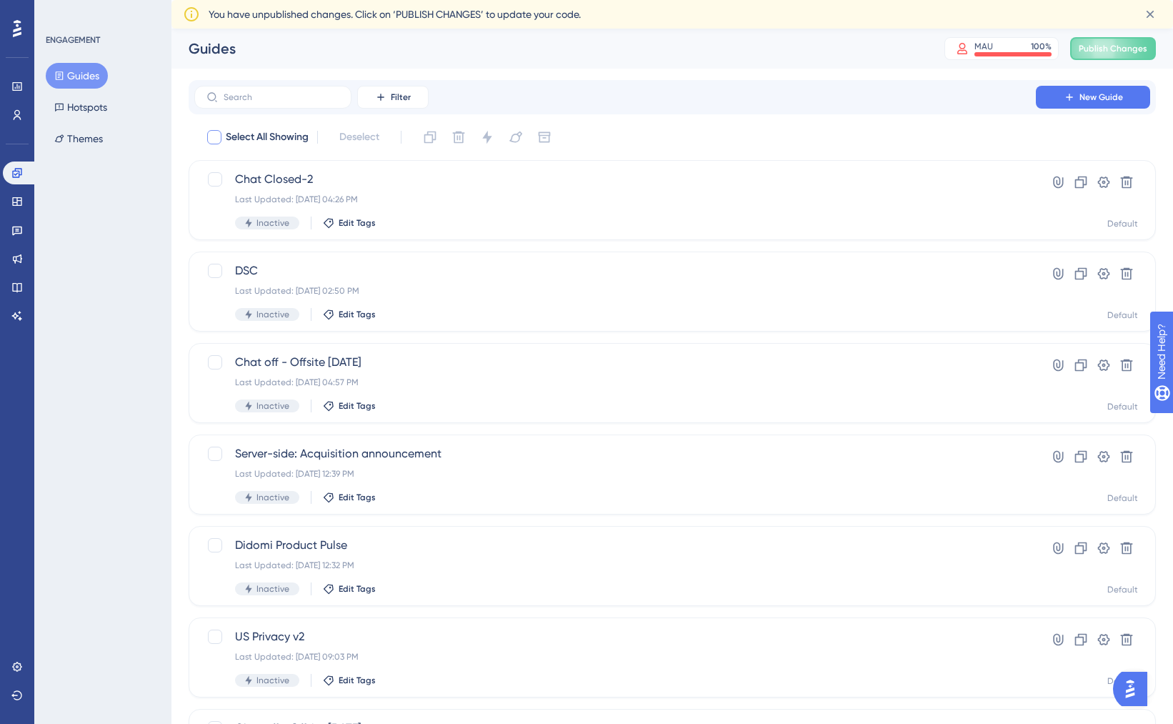
checkbox input "true"
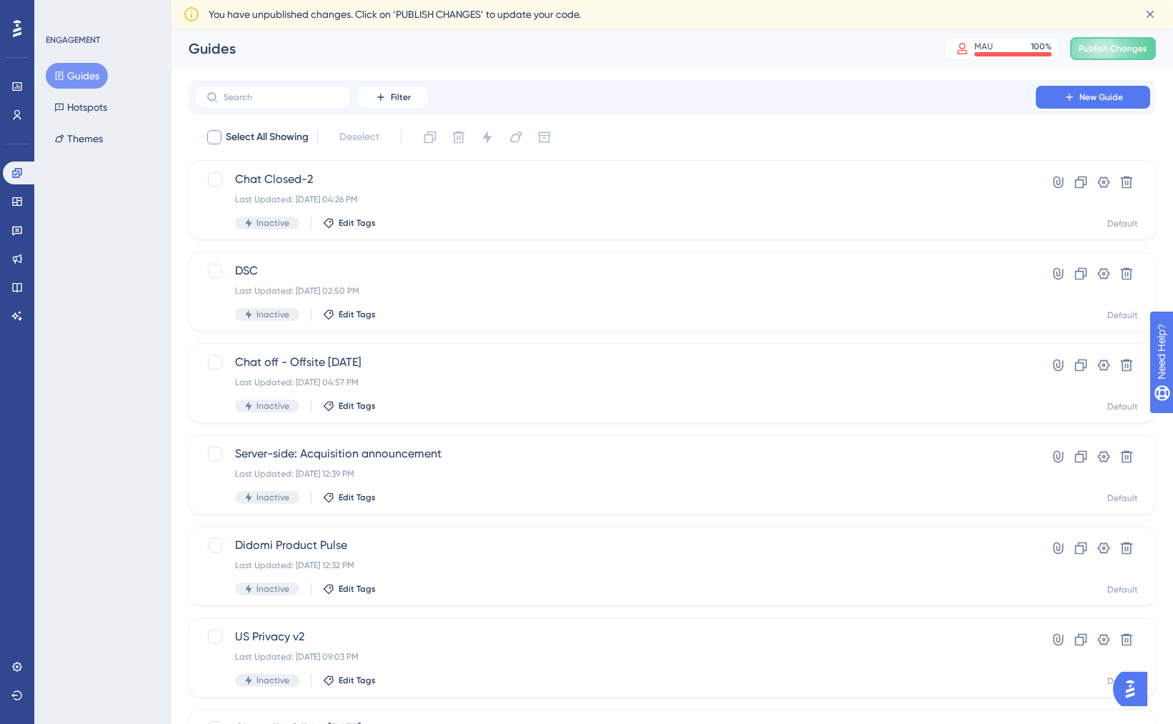
checkbox input "true"
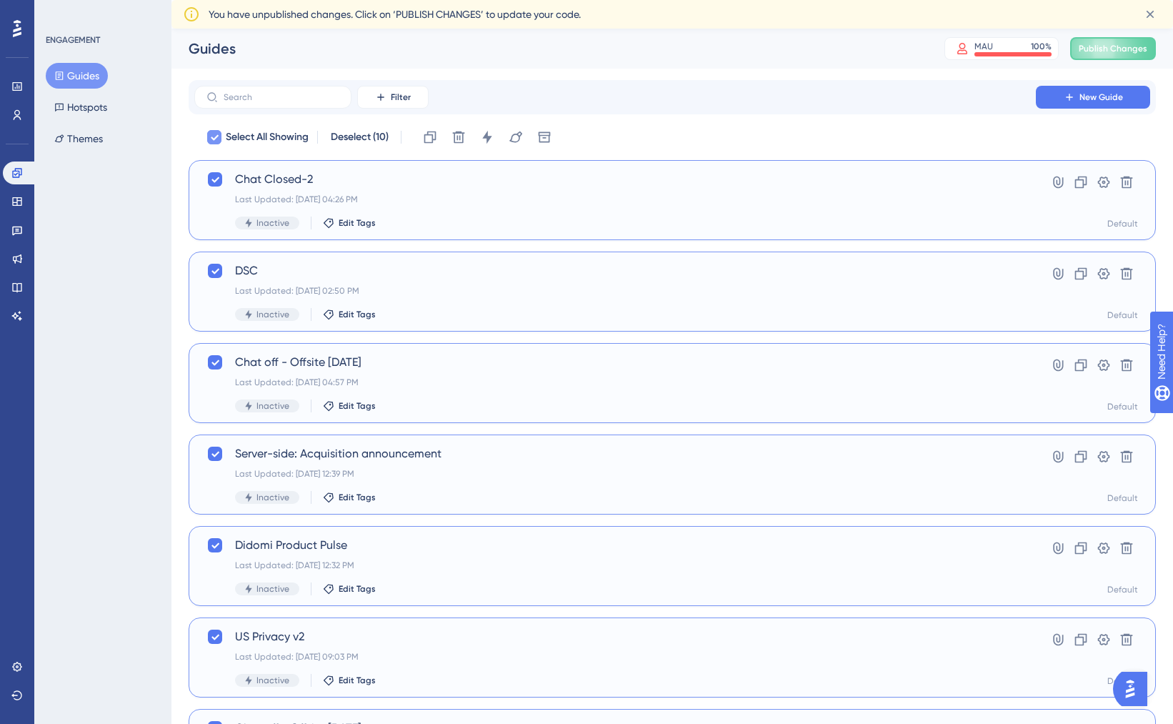
click at [291, 136] on span "Select All Showing" at bounding box center [267, 137] width 83 height 17
checkbox input "false"
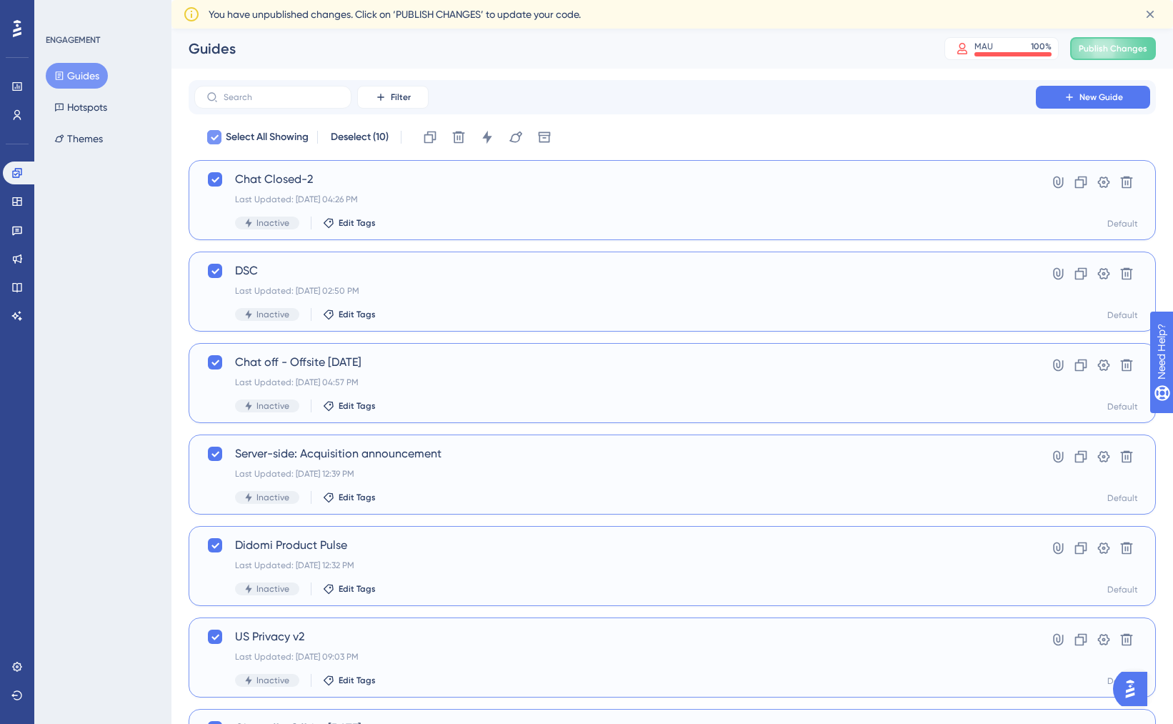
checkbox input "false"
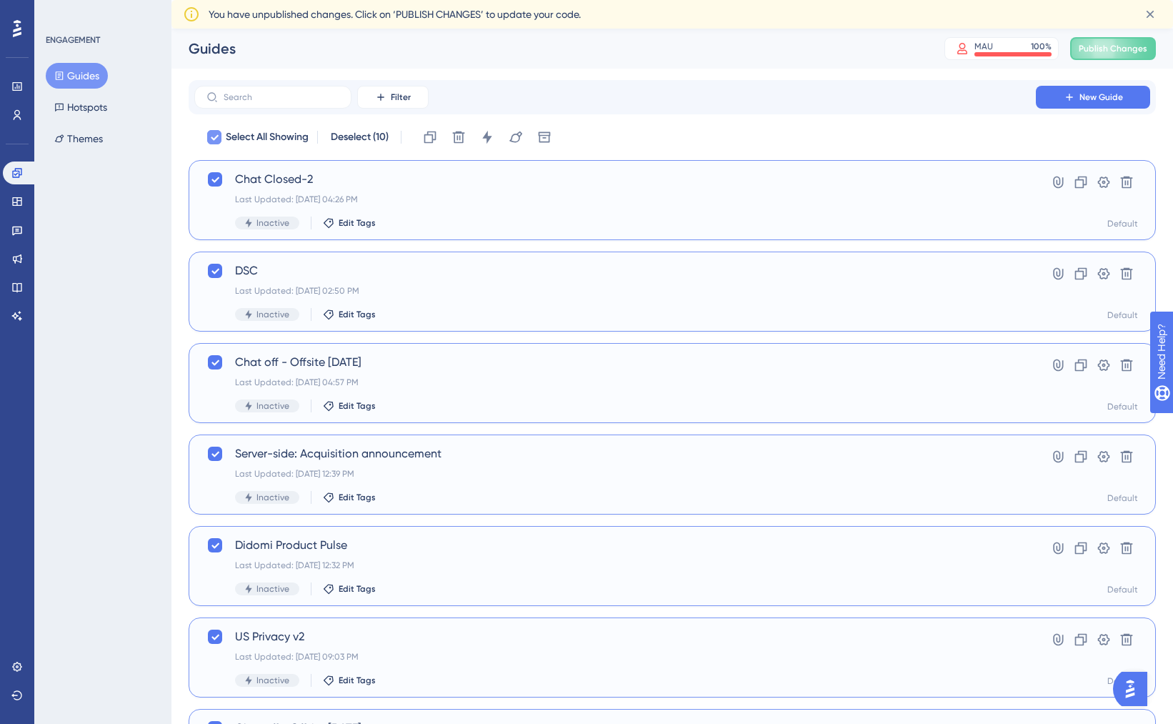
checkbox input "false"
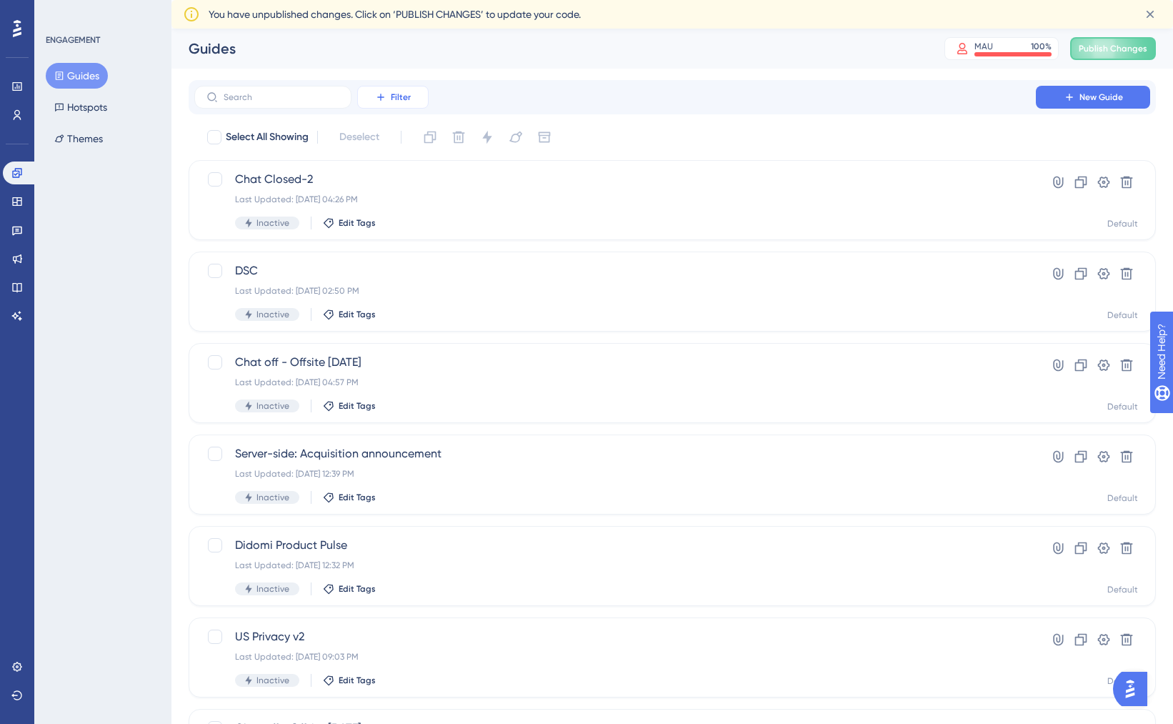
click at [386, 101] on icon at bounding box center [380, 96] width 11 height 11
click at [402, 221] on span "Status" at bounding box center [392, 223] width 29 height 17
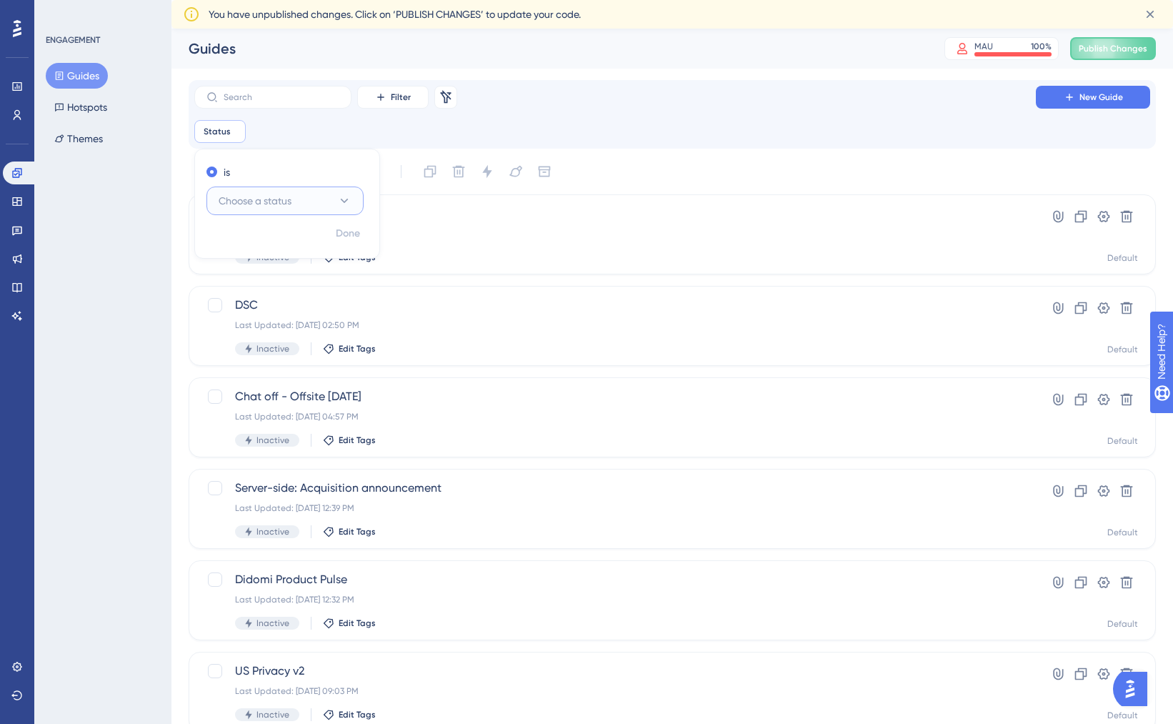
click at [284, 196] on span "Choose a status" at bounding box center [255, 200] width 73 height 17
click at [274, 234] on div "Active Active" at bounding box center [285, 244] width 116 height 29
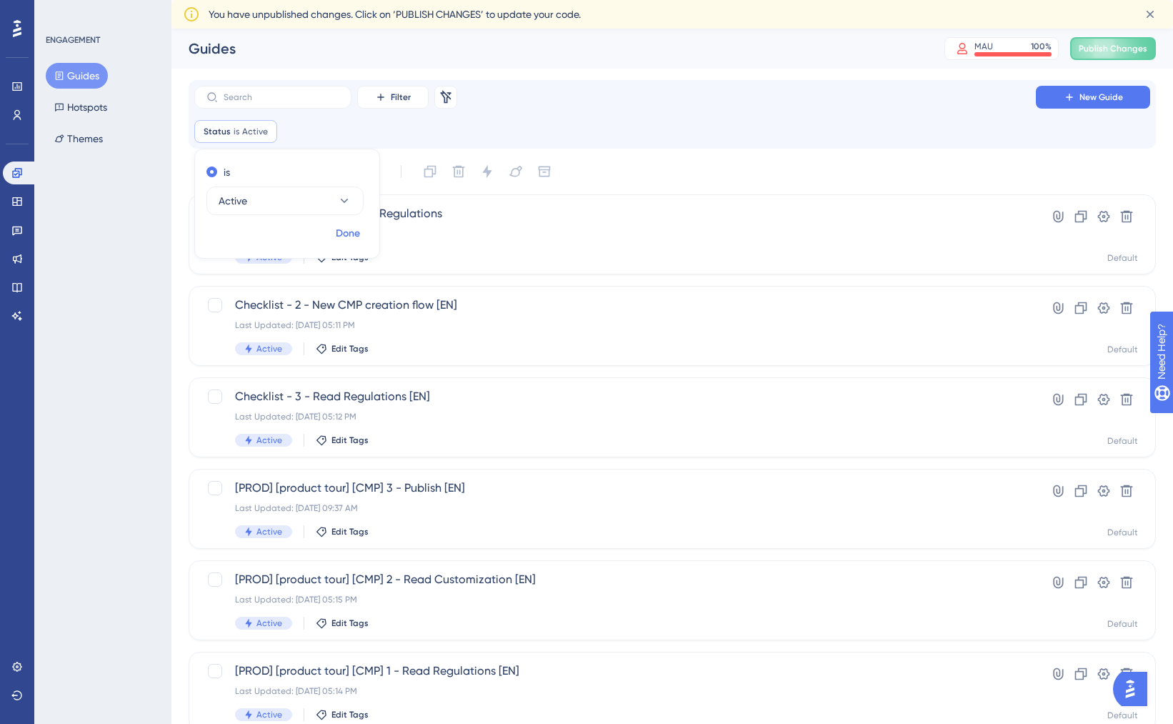
click at [346, 235] on span "Done" at bounding box center [348, 233] width 24 height 17
click at [213, 173] on div at bounding box center [214, 171] width 14 height 14
checkbox input "true"
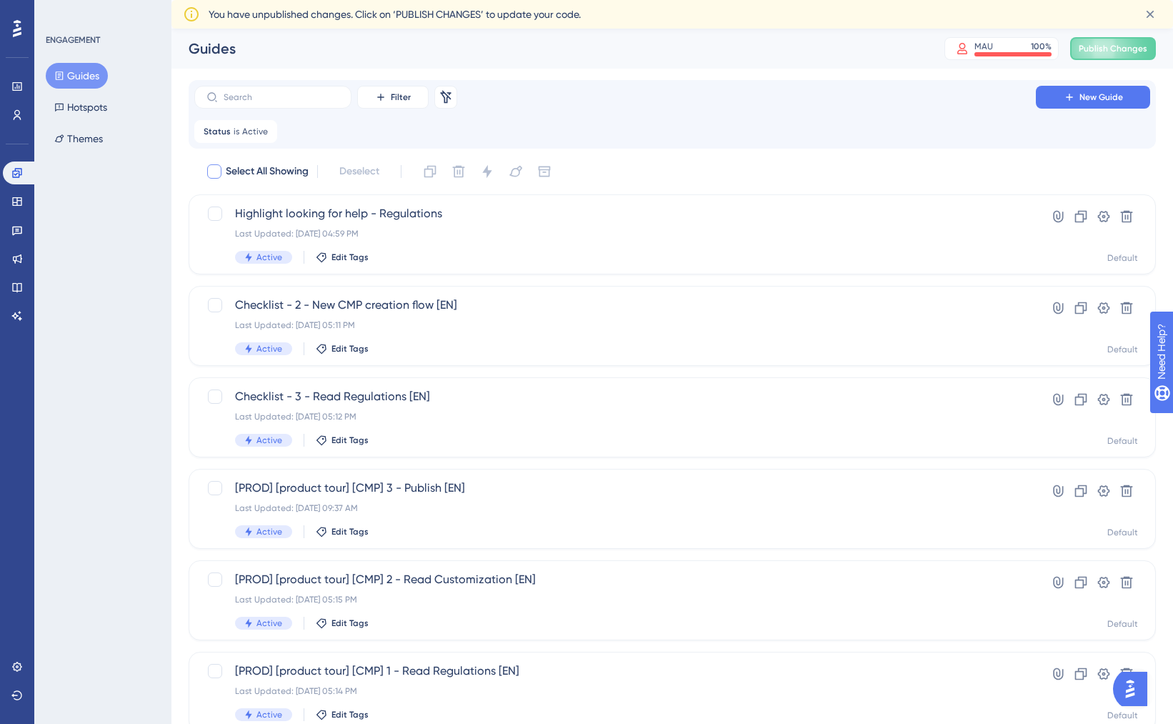
checkbox input "true"
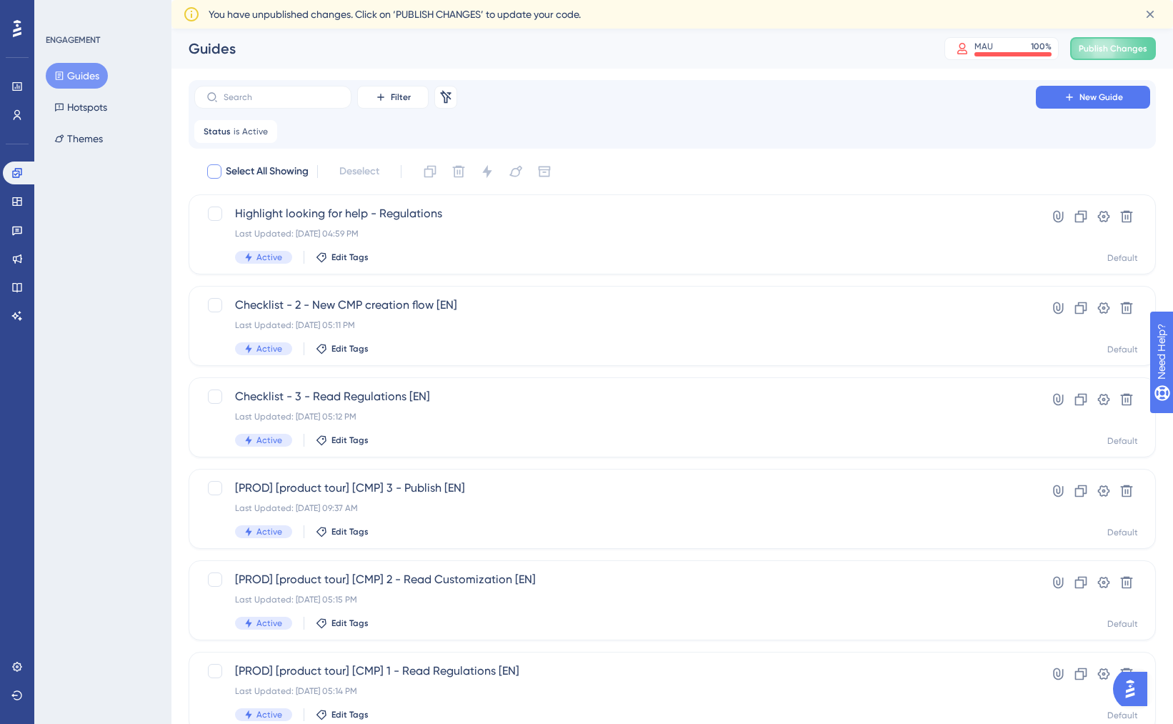
checkbox input "true"
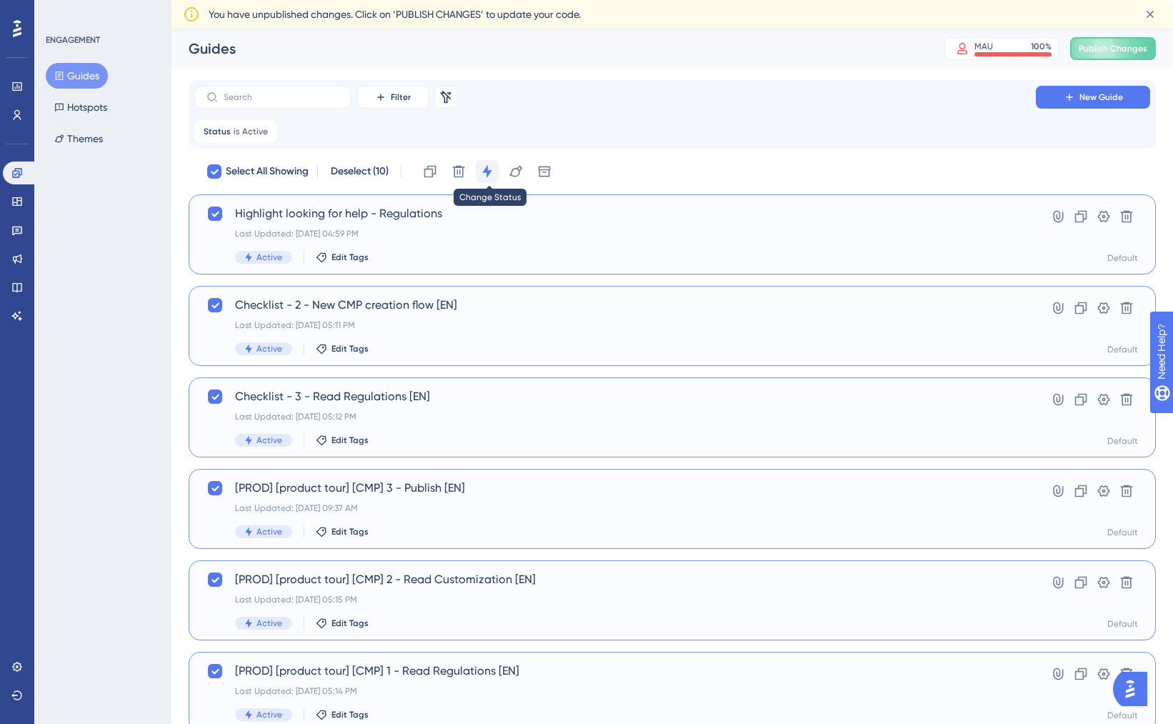
click at [494, 171] on icon at bounding box center [487, 171] width 14 height 14
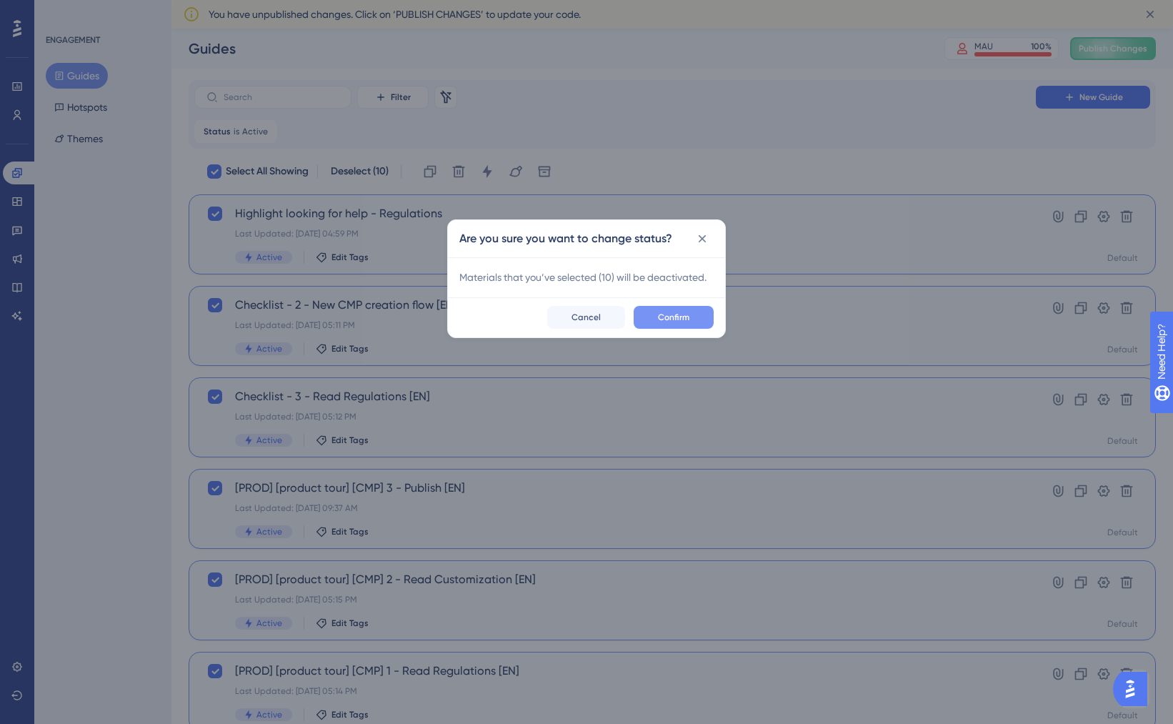
click at [662, 316] on span "Confirm" at bounding box center [673, 316] width 31 height 11
checkbox input "false"
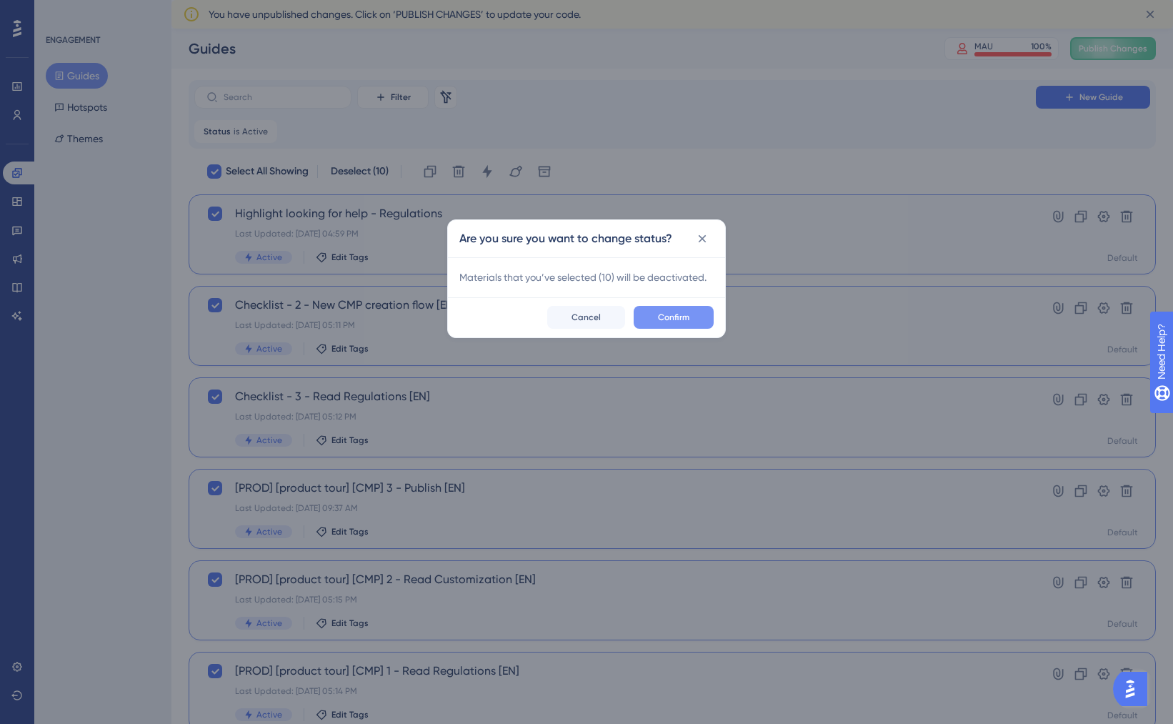
checkbox input "false"
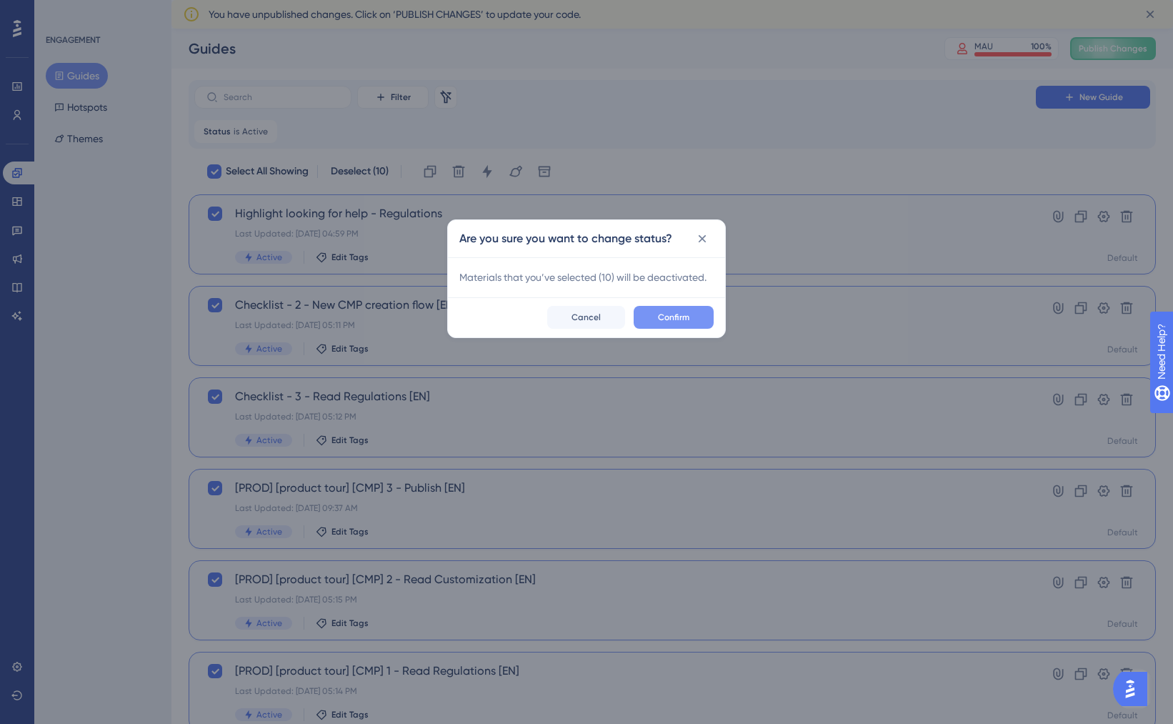
checkbox input "false"
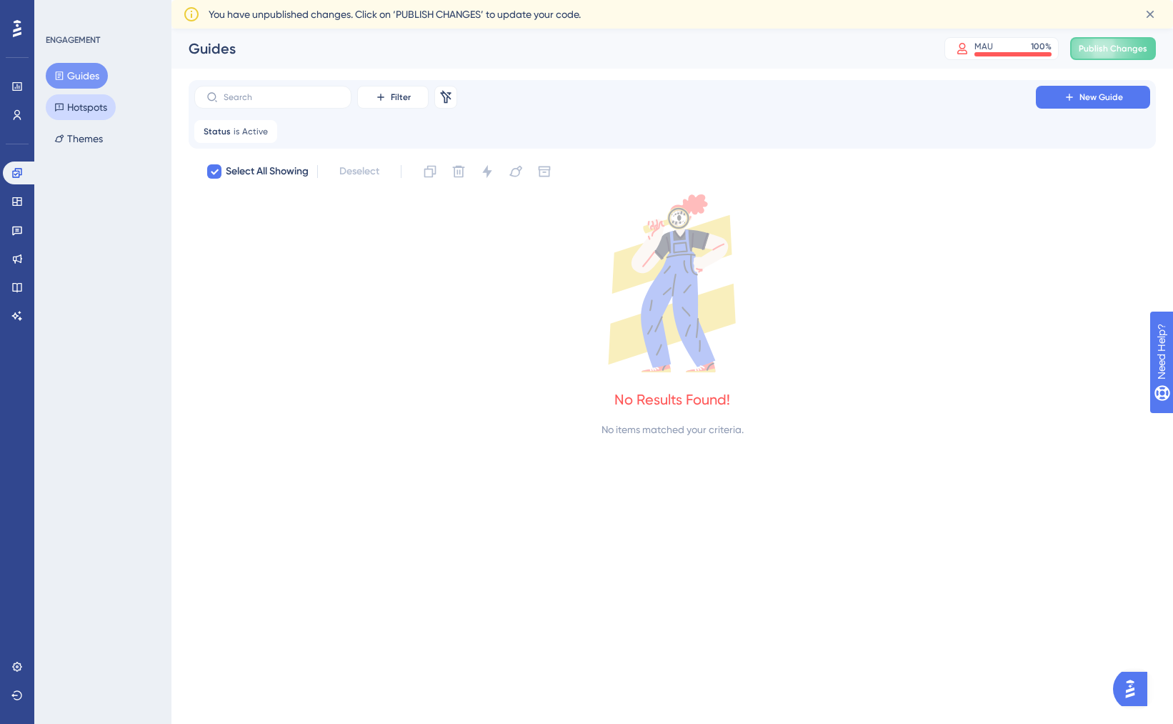
click at [100, 108] on button "Hotspots" at bounding box center [81, 107] width 70 height 26
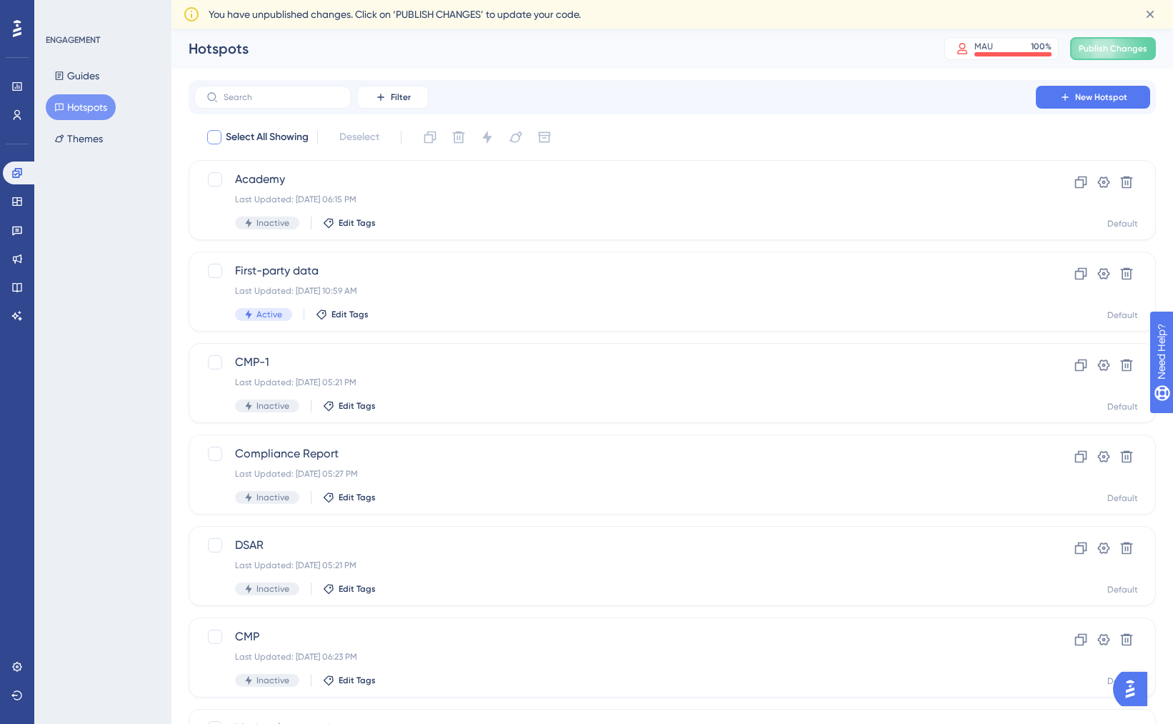
click at [291, 139] on span "Select All Showing" at bounding box center [267, 137] width 83 height 17
checkbox input "true"
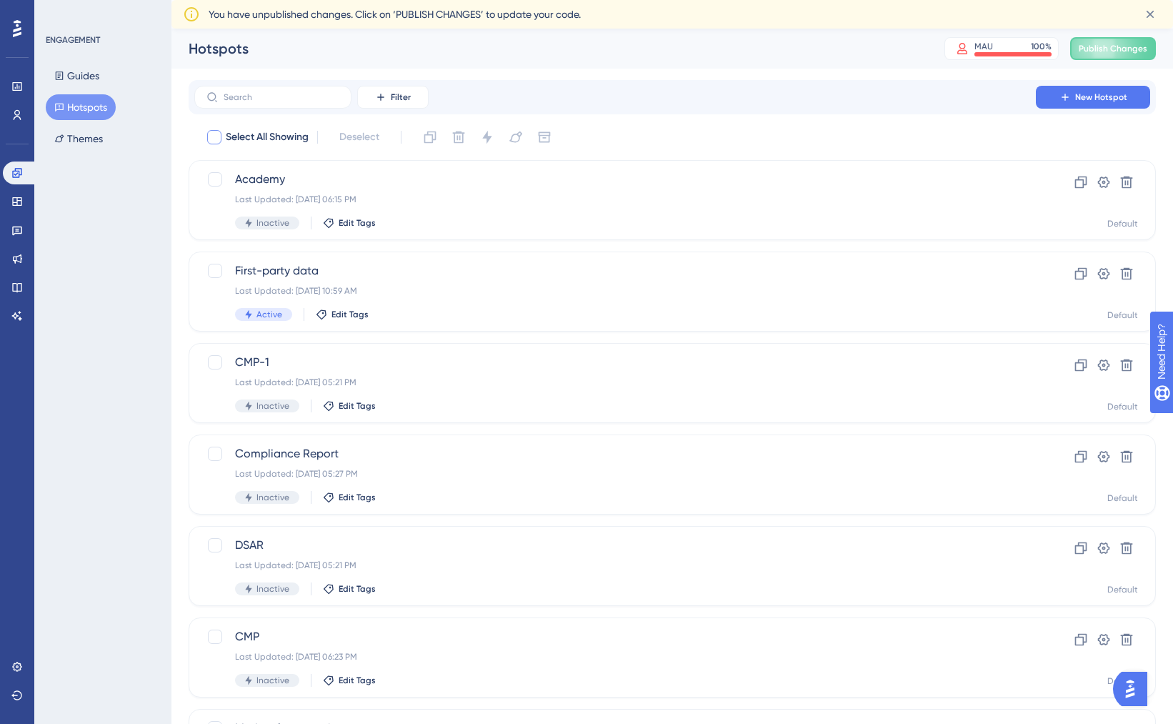
checkbox input "true"
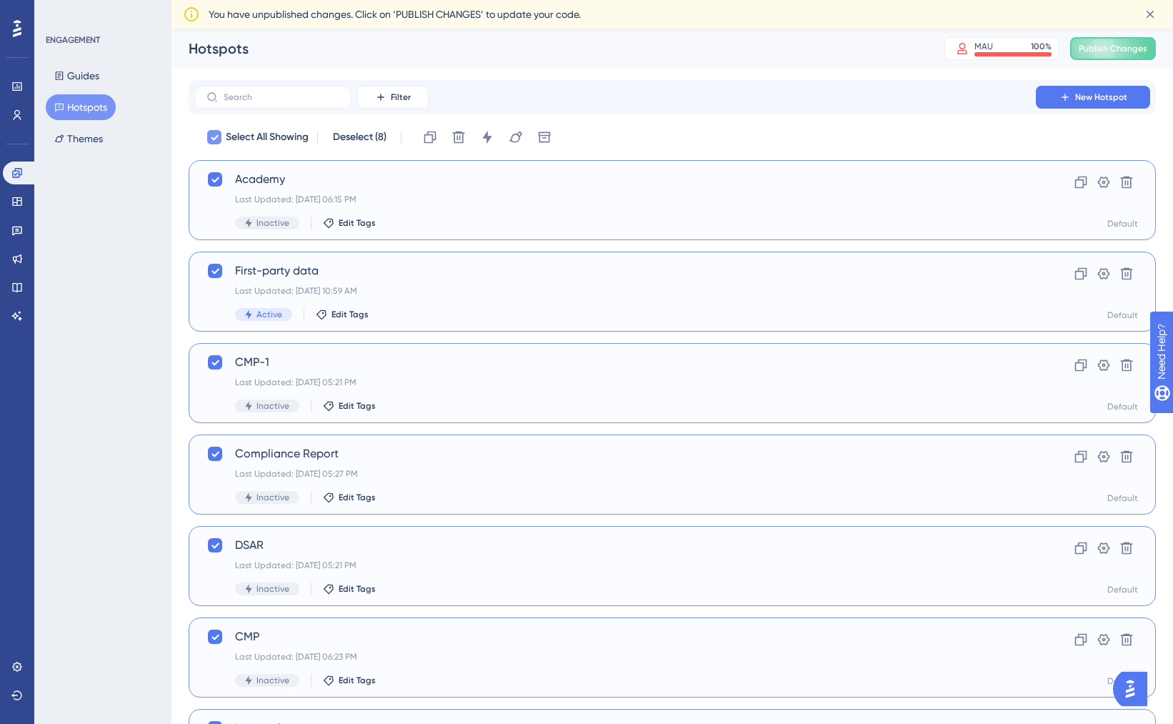
click at [280, 131] on span "Select All Showing" at bounding box center [267, 137] width 83 height 17
checkbox input "false"
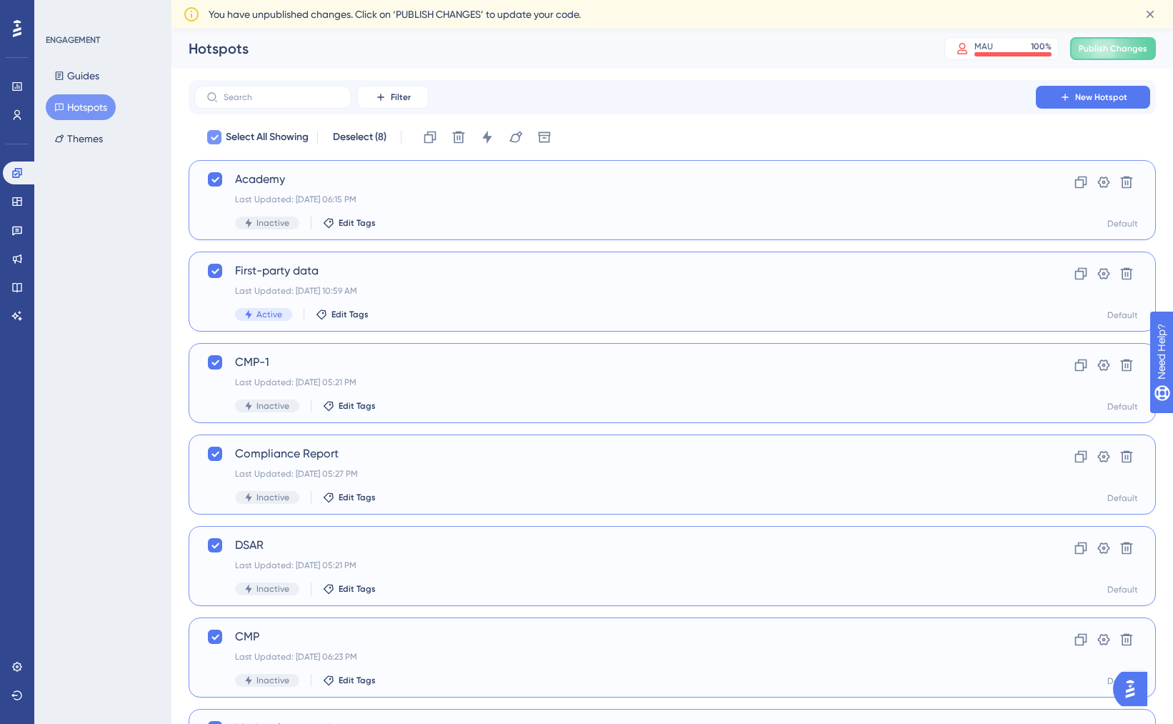
checkbox input "false"
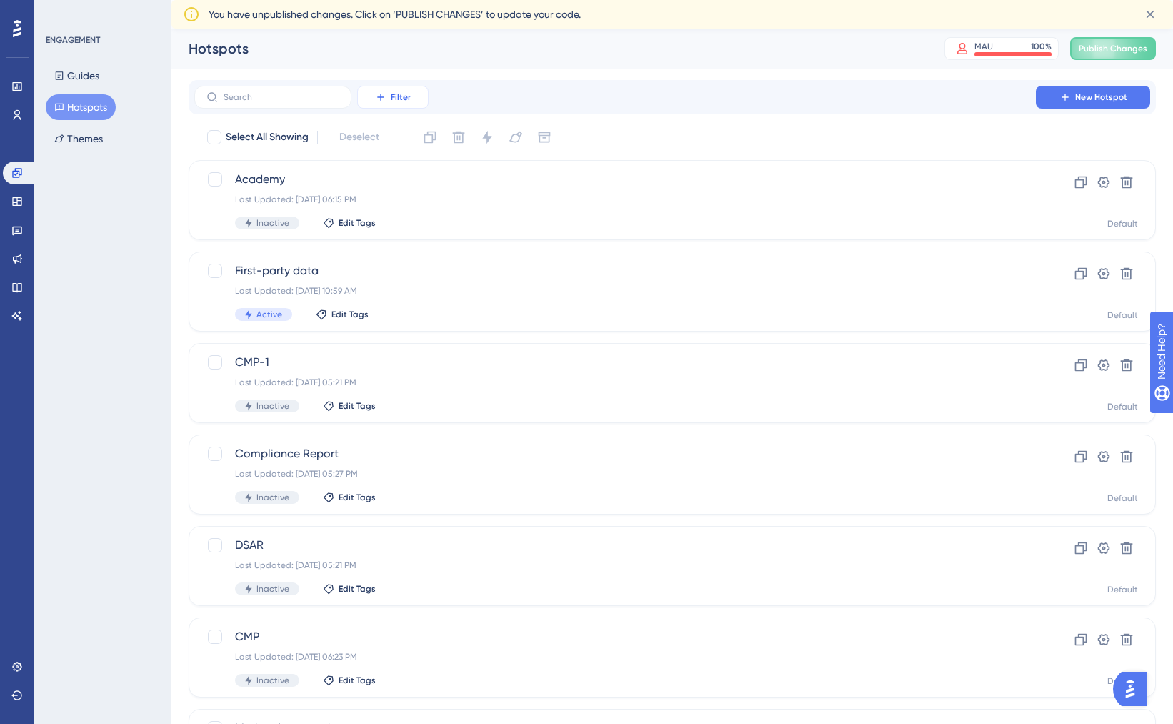
click at [396, 94] on span "Filter" at bounding box center [401, 96] width 20 height 11
click at [408, 218] on div "Status Status" at bounding box center [407, 223] width 59 height 29
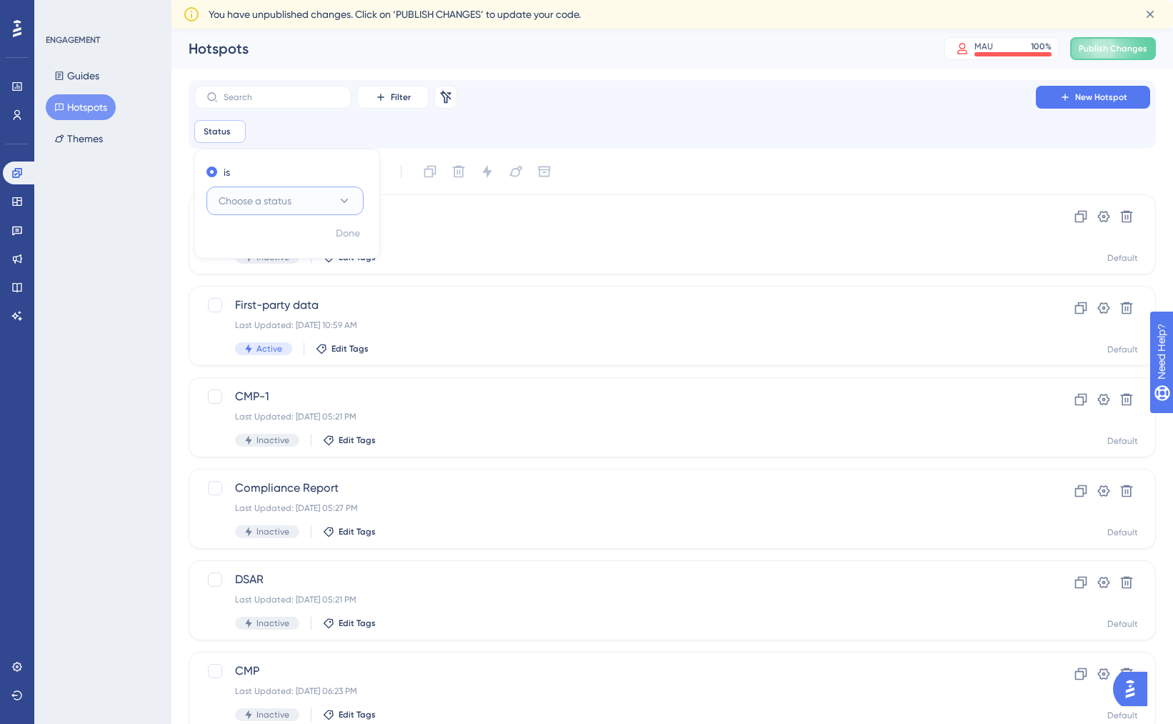
click at [306, 201] on button "Choose a status" at bounding box center [284, 200] width 157 height 29
click at [277, 246] on div "Active Active" at bounding box center [285, 244] width 116 height 29
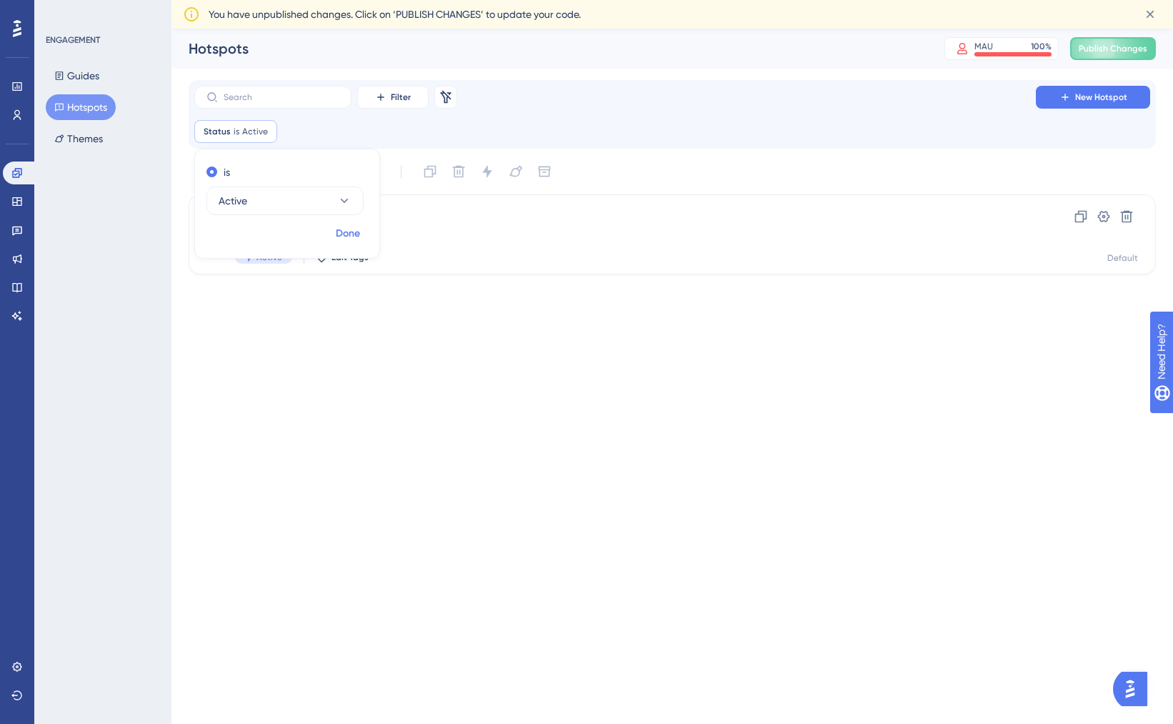
click at [354, 232] on span "Done" at bounding box center [348, 233] width 24 height 17
click at [215, 215] on div at bounding box center [215, 213] width 14 height 14
checkbox input "true"
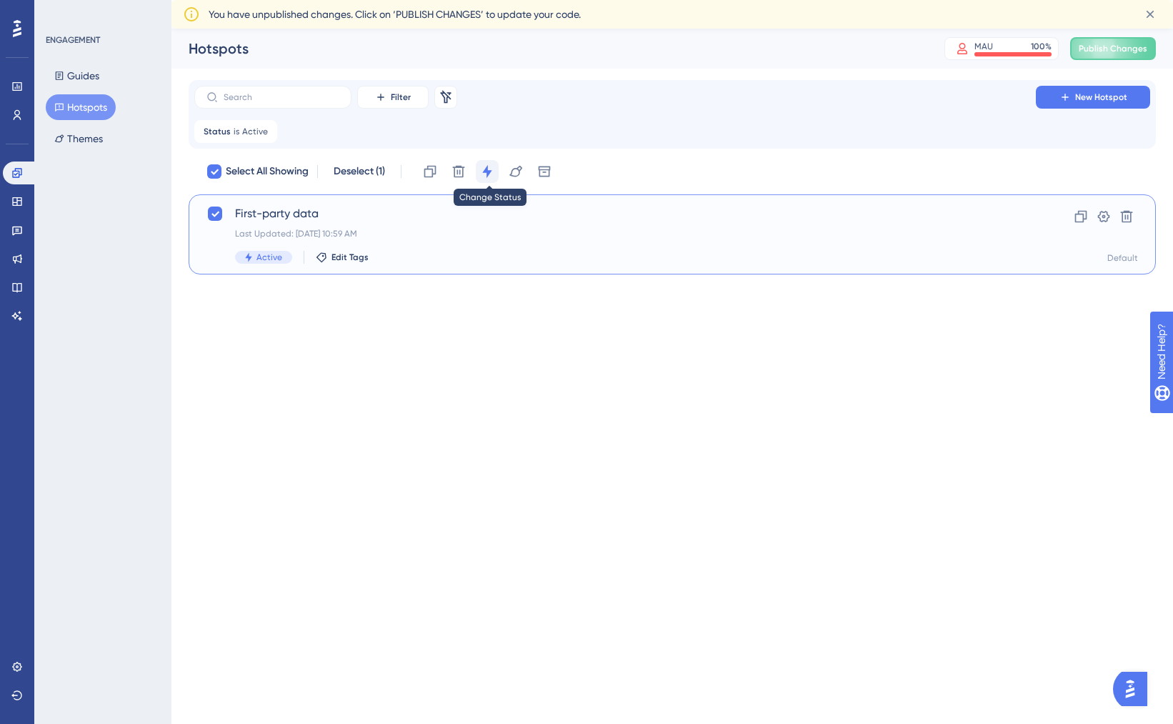
click at [489, 173] on icon at bounding box center [486, 171] width 9 height 13
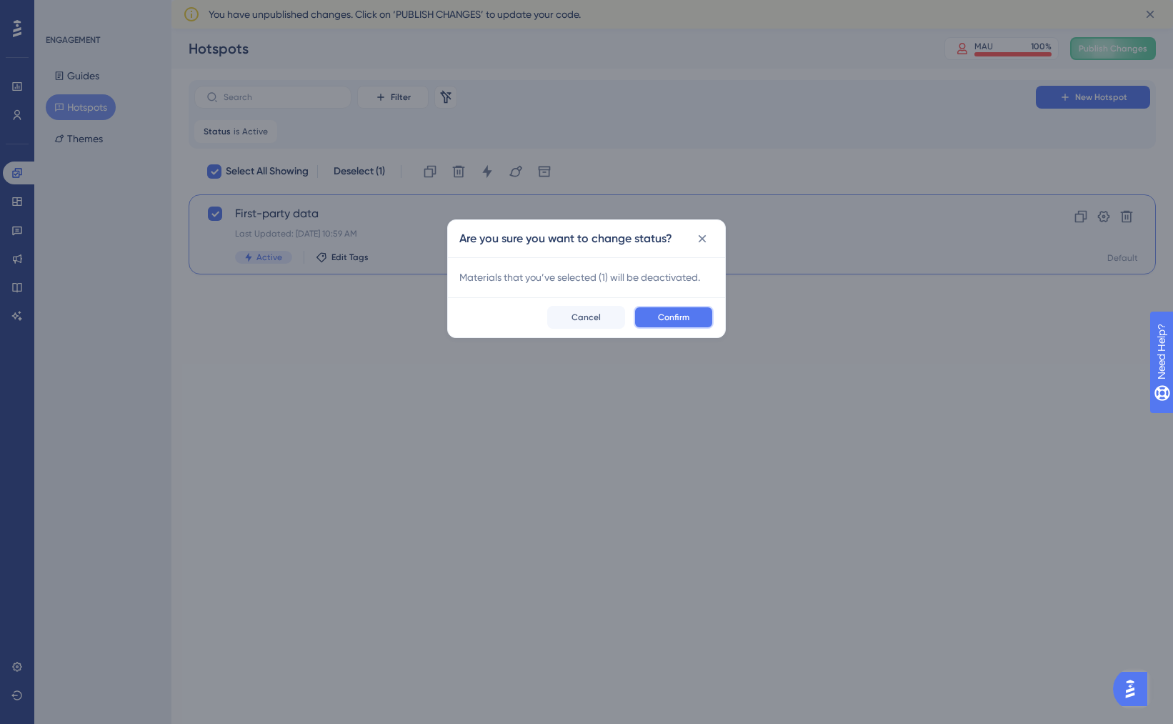
click at [679, 317] on span "Confirm" at bounding box center [673, 316] width 31 height 11
checkbox input "false"
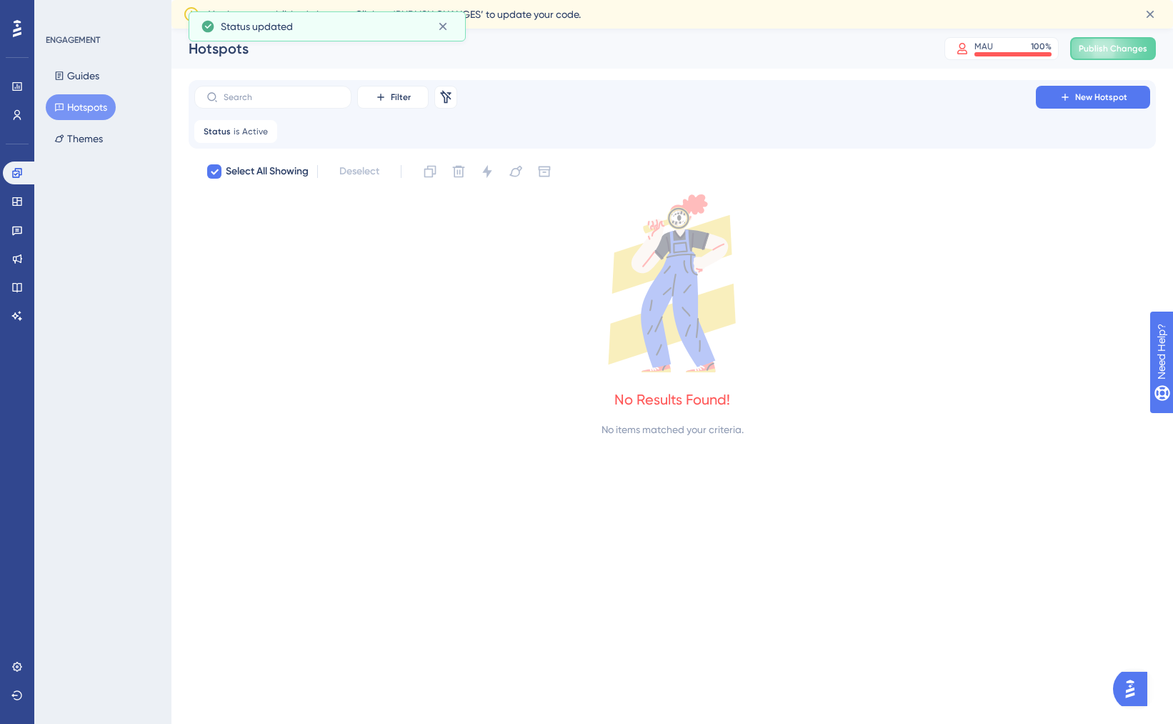
click at [783, 94] on div "Filter Remove Filters New Hotspot" at bounding box center [672, 97] width 956 height 23
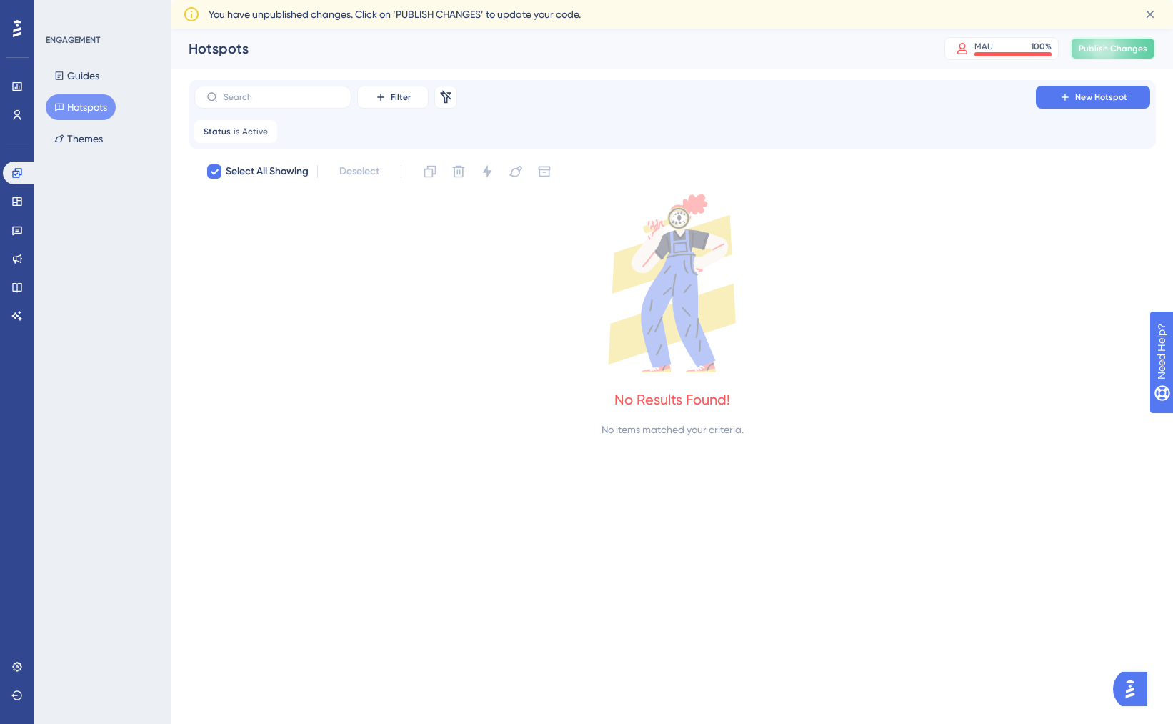
click at [1120, 54] on span "Publish Changes" at bounding box center [1113, 48] width 69 height 11
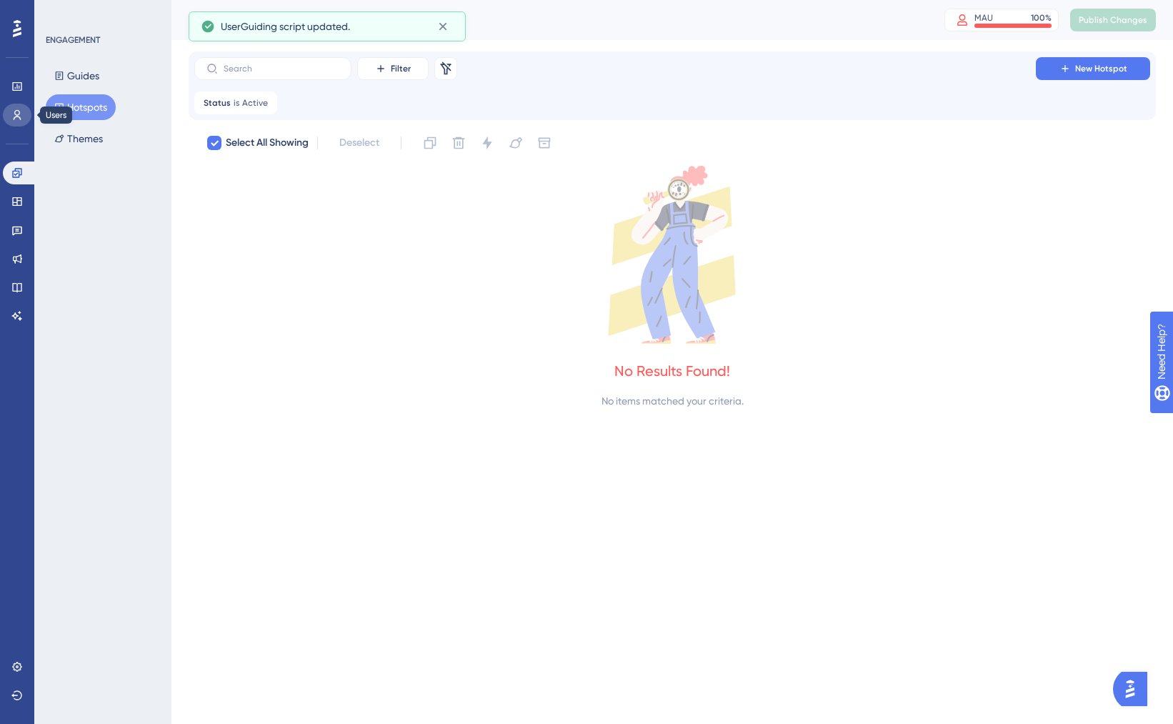
click at [23, 113] on link at bounding box center [17, 115] width 29 height 23
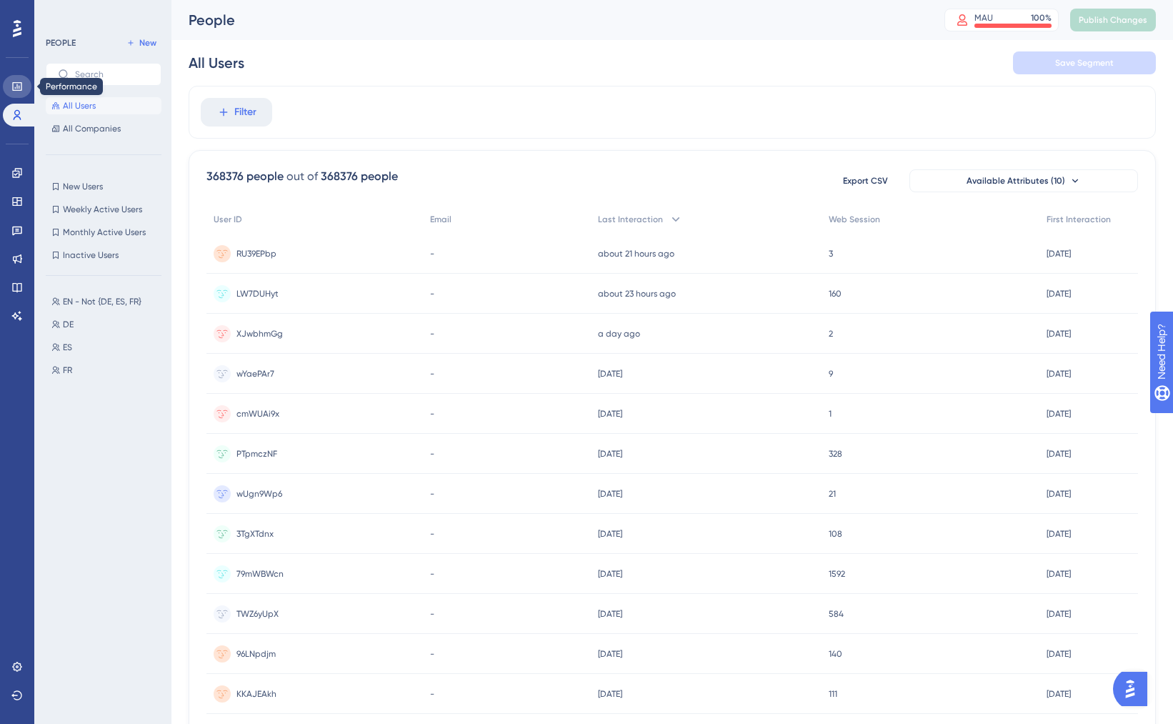
click at [22, 89] on icon at bounding box center [16, 86] width 11 height 11
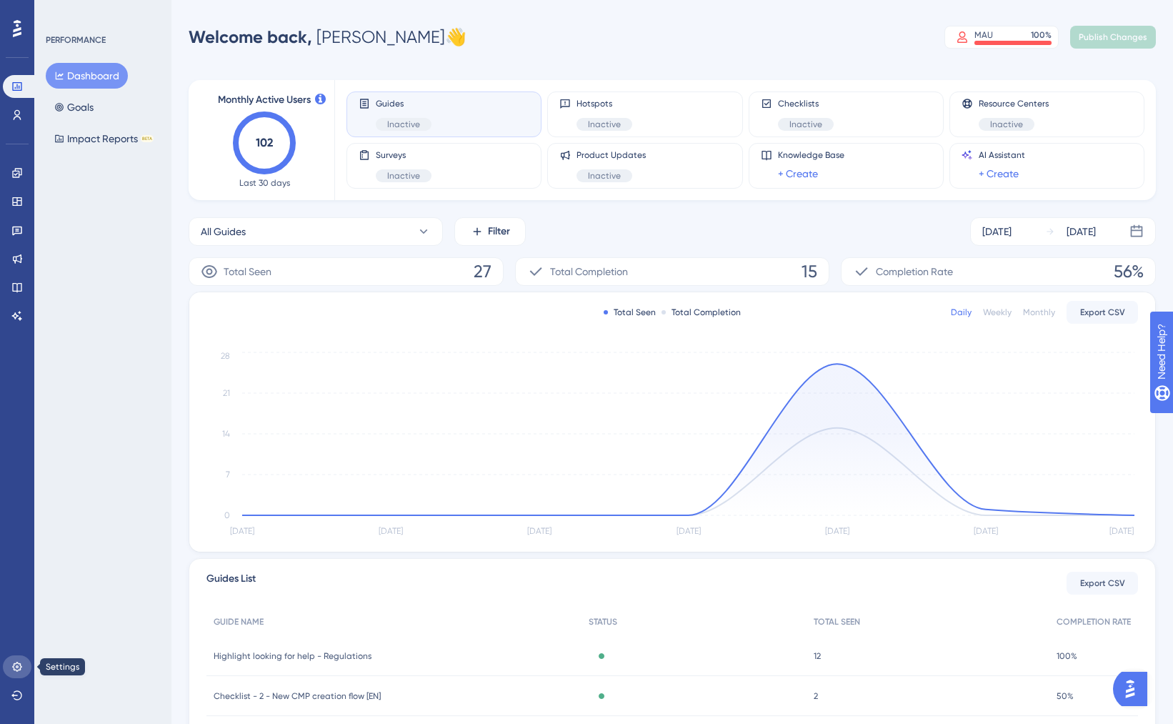
click at [17, 677] on link at bounding box center [17, 666] width 29 height 23
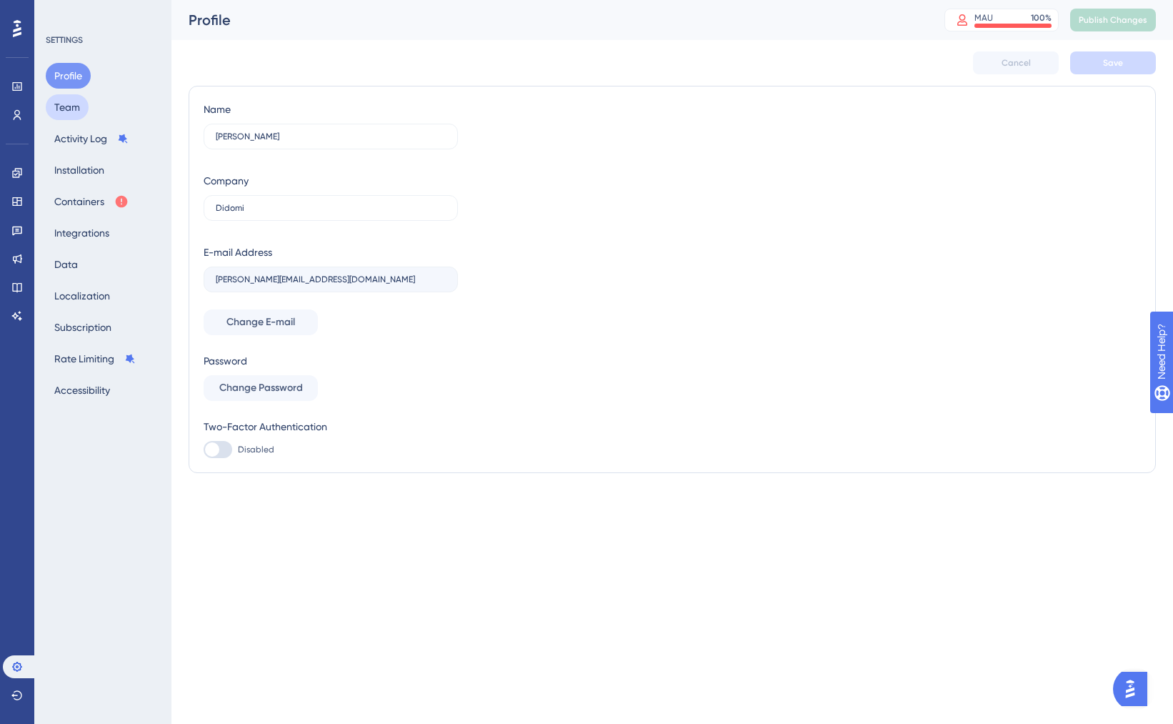
click at [66, 100] on button "Team" at bounding box center [67, 107] width 43 height 26
